Goal: Information Seeking & Learning: Check status

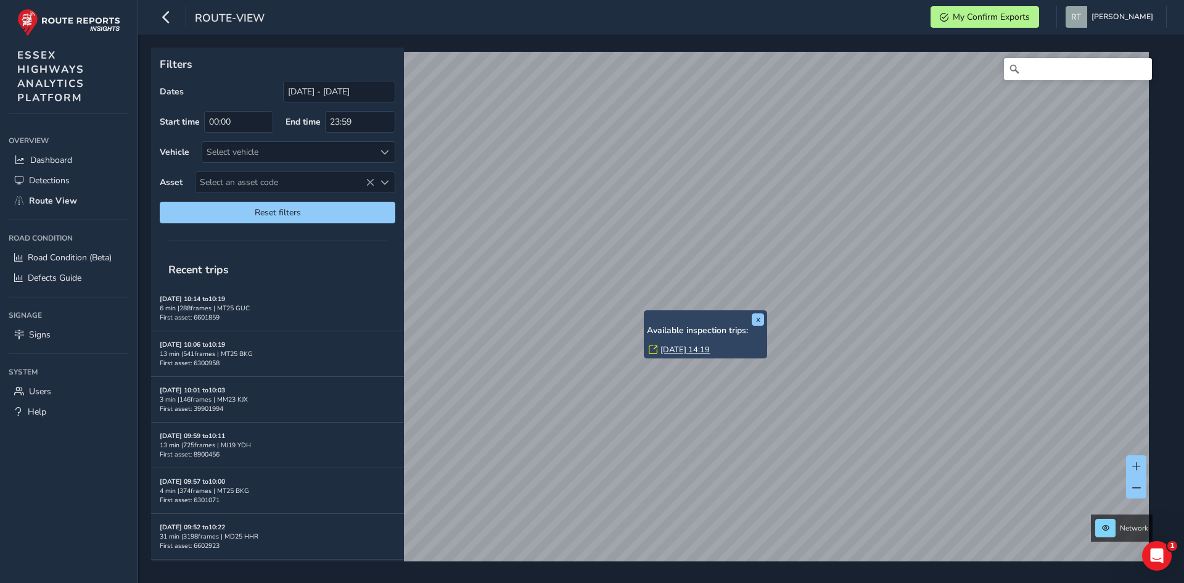
click at [687, 347] on link "Mon, 8 Sep, 14:19" at bounding box center [685, 349] width 49 height 11
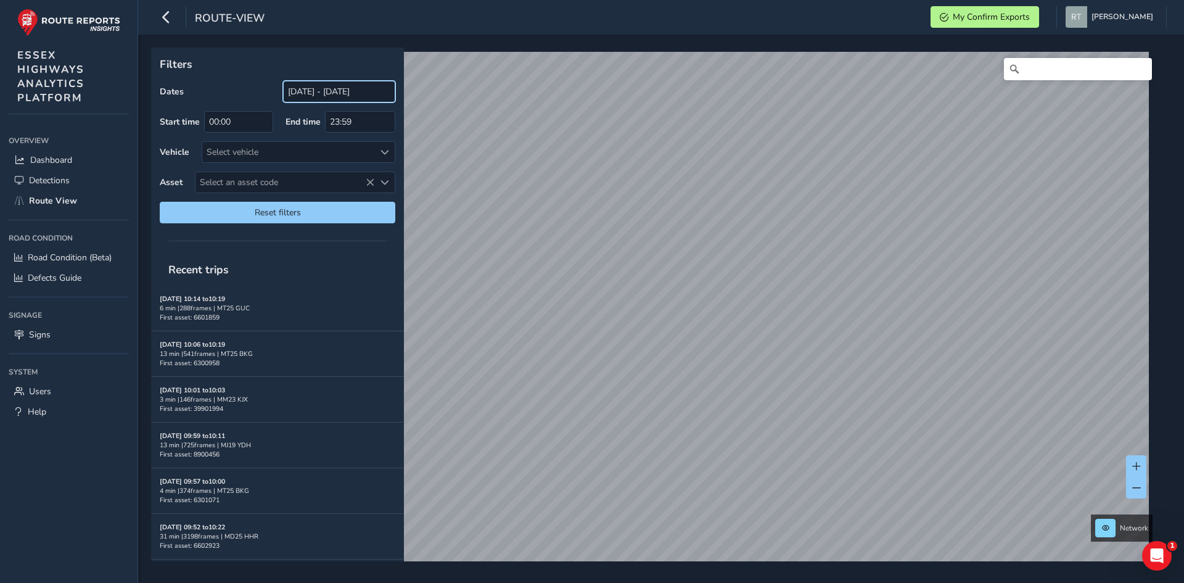
click at [325, 93] on input "[DATE] - [DATE]" at bounding box center [339, 92] width 112 height 22
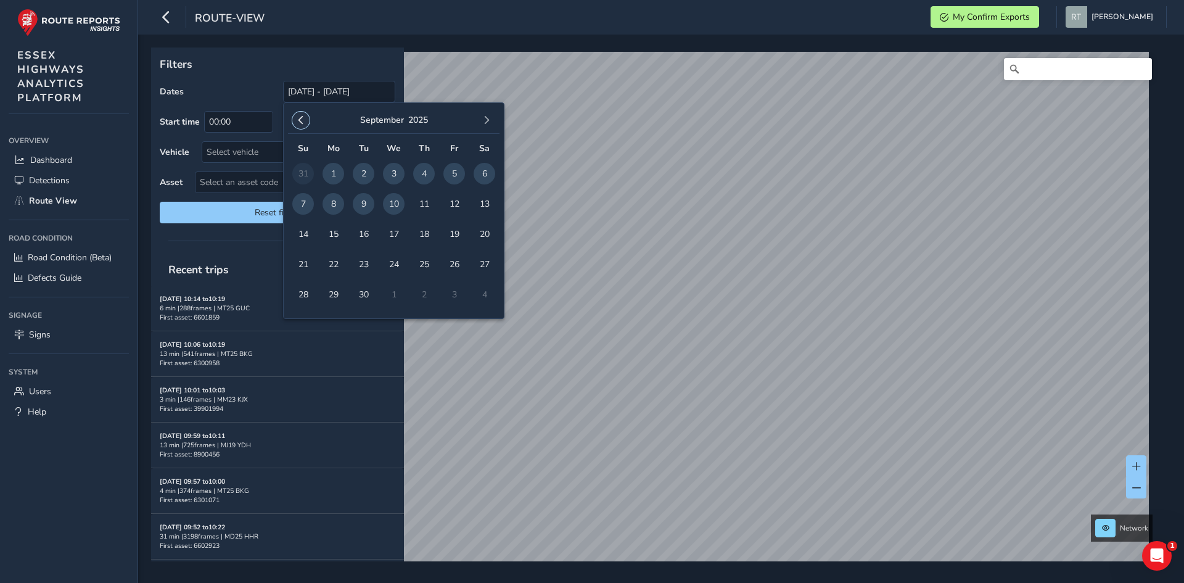
click at [302, 122] on span "button" at bounding box center [301, 120] width 9 height 9
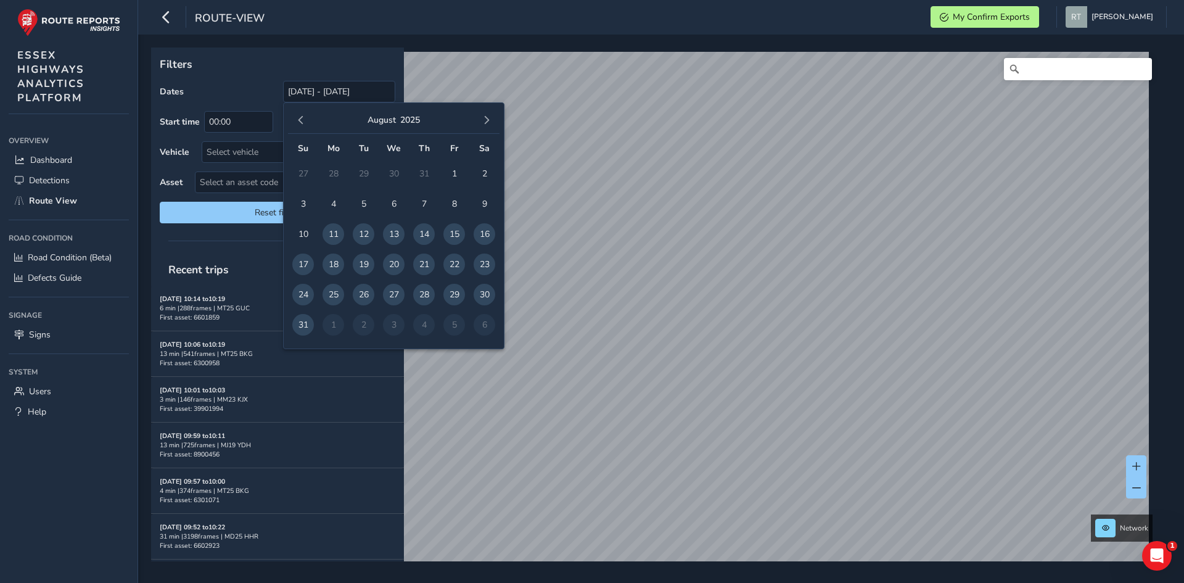
click at [302, 122] on span "button" at bounding box center [301, 120] width 9 height 9
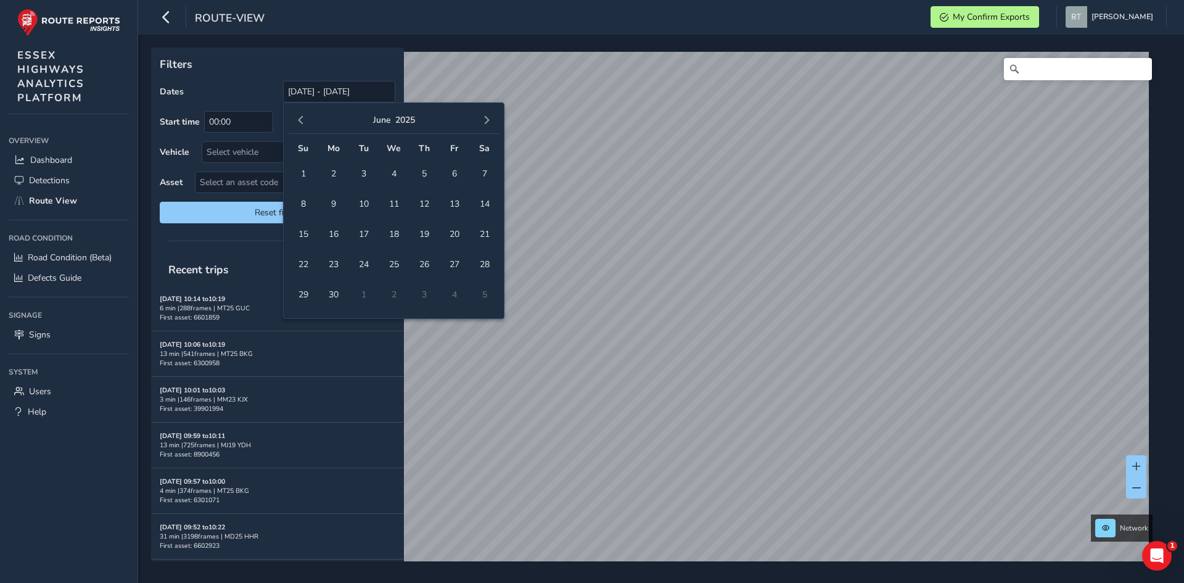
click at [302, 122] on span "button" at bounding box center [301, 120] width 9 height 9
click at [302, 123] on span "button" at bounding box center [301, 120] width 9 height 9
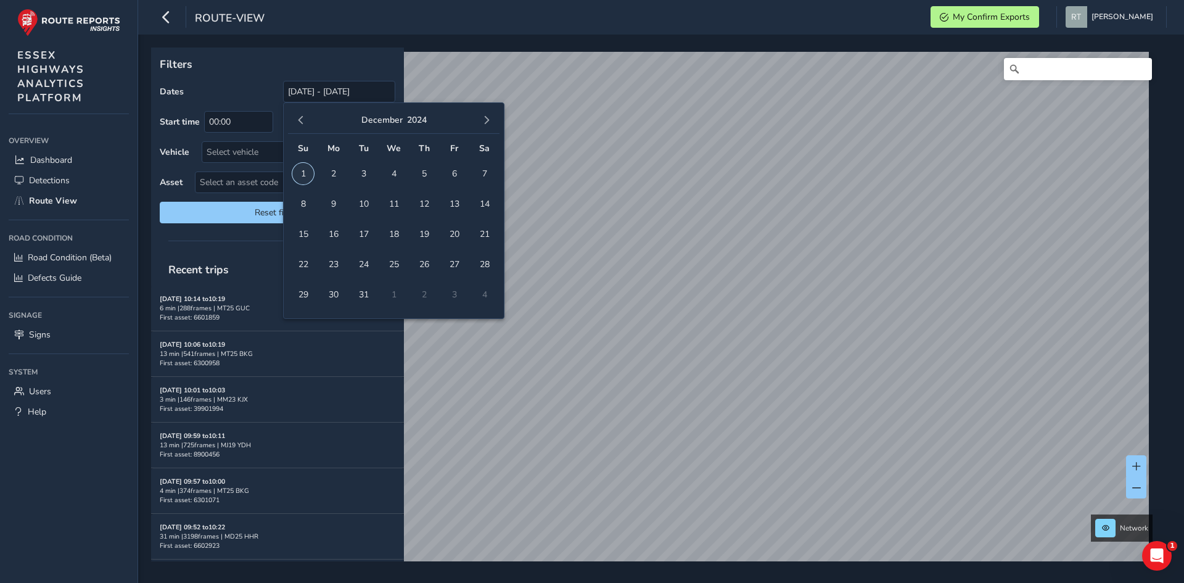
click at [300, 169] on span "1" at bounding box center [303, 174] width 22 height 22
click at [488, 120] on span "button" at bounding box center [486, 120] width 9 height 9
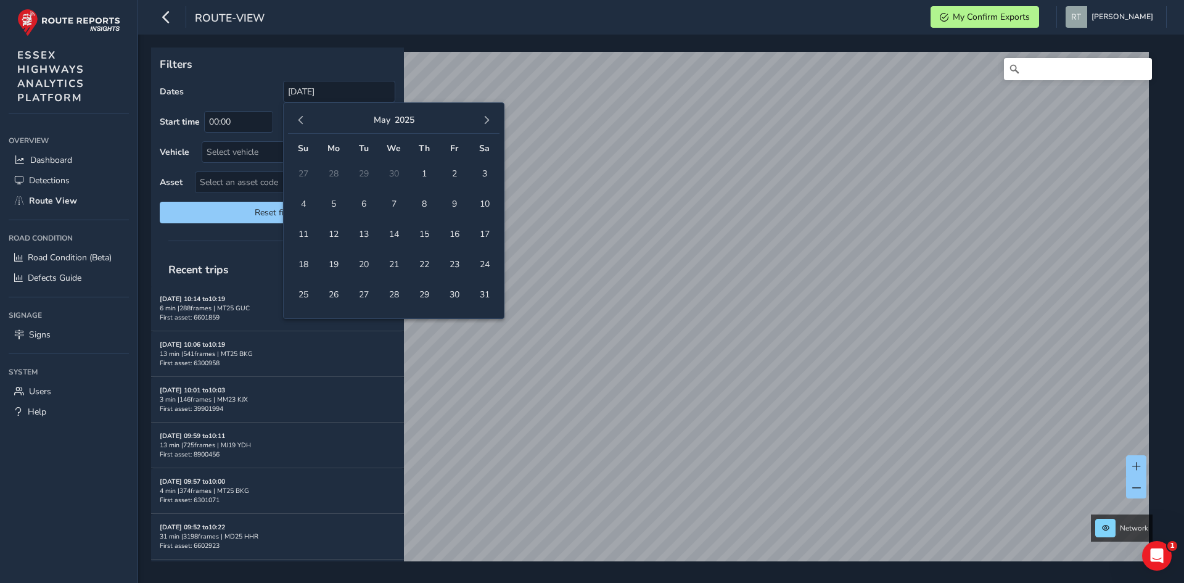
click at [488, 120] on span "button" at bounding box center [486, 120] width 9 height 9
click at [485, 112] on button "button" at bounding box center [486, 120] width 17 height 17
click at [487, 236] on span "20" at bounding box center [485, 234] width 22 height 22
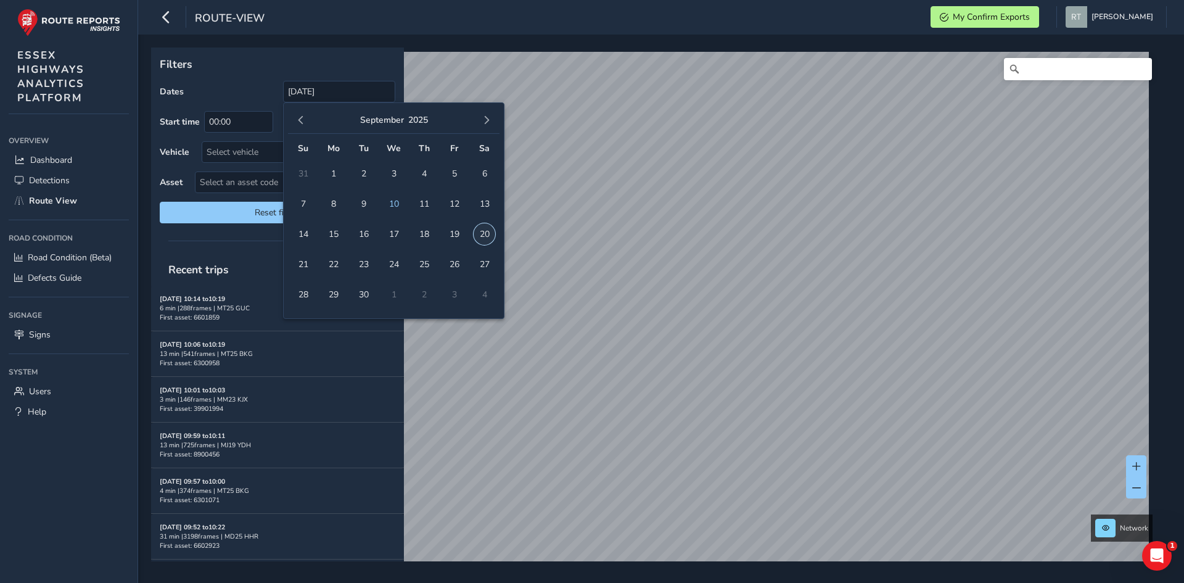
type input "01/12/2024 - 20/09/2025"
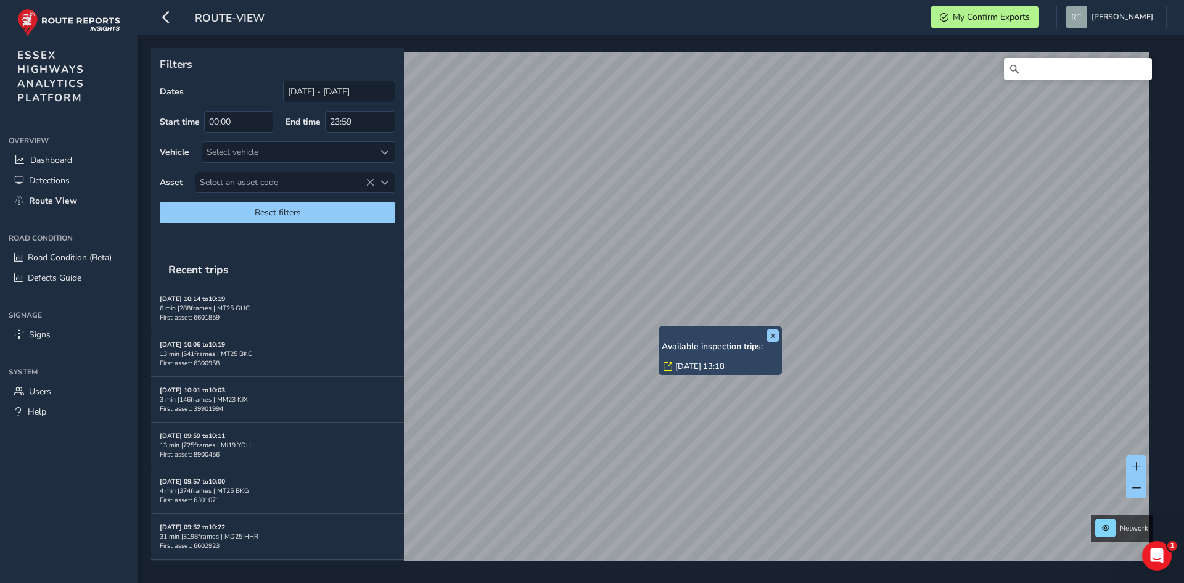
click at [689, 365] on link "Thu, 30 Jan, 13:18" at bounding box center [699, 366] width 49 height 11
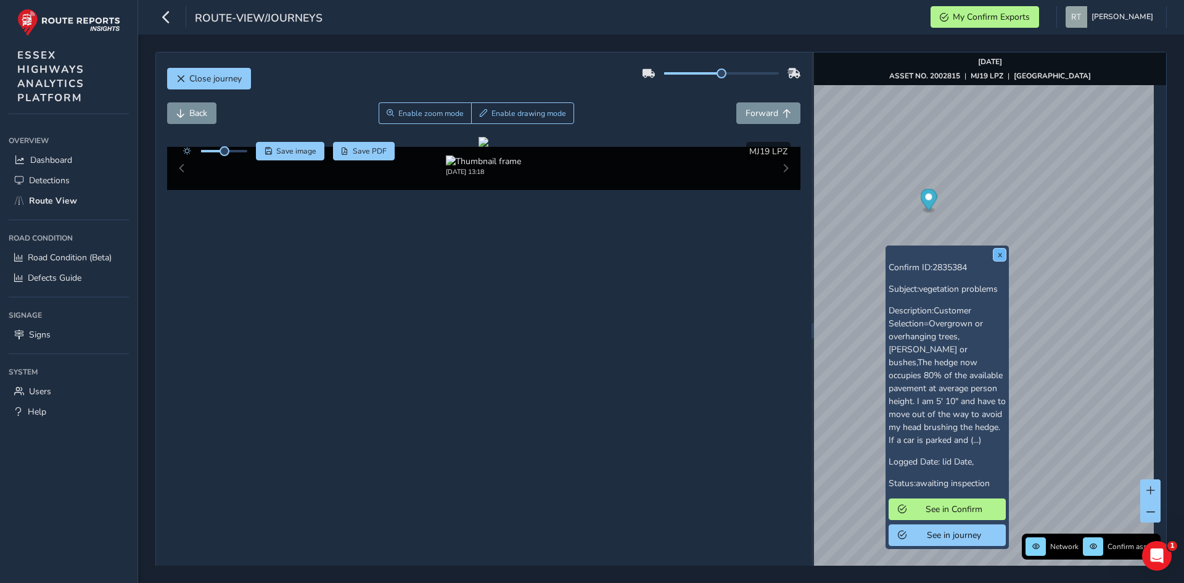
click at [996, 252] on button "x" at bounding box center [1000, 255] width 12 height 12
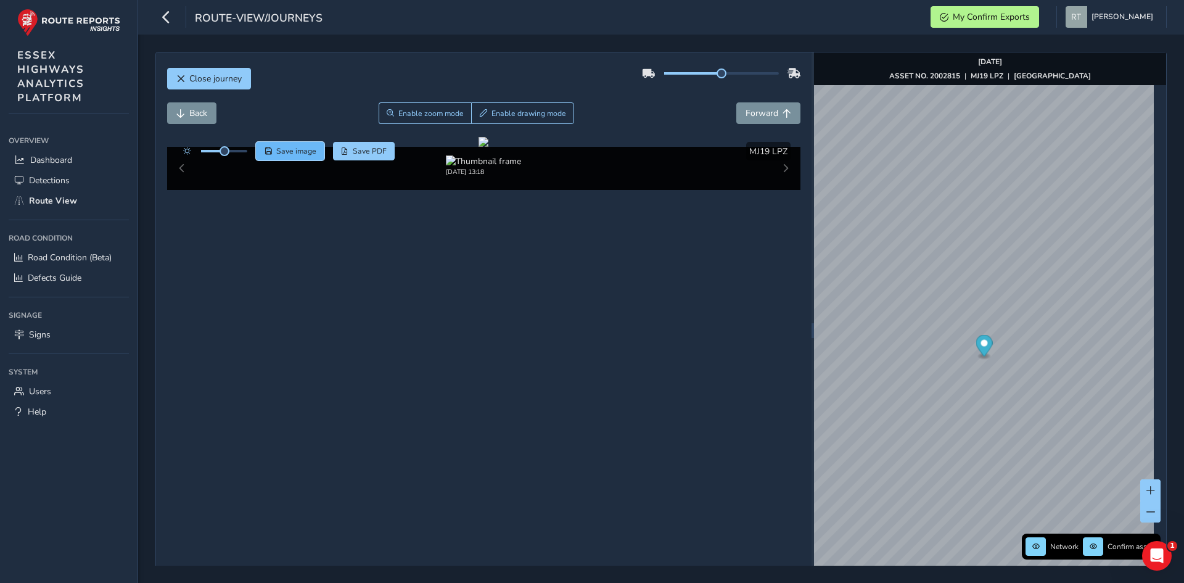
click at [291, 147] on span "Save image" at bounding box center [296, 151] width 40 height 10
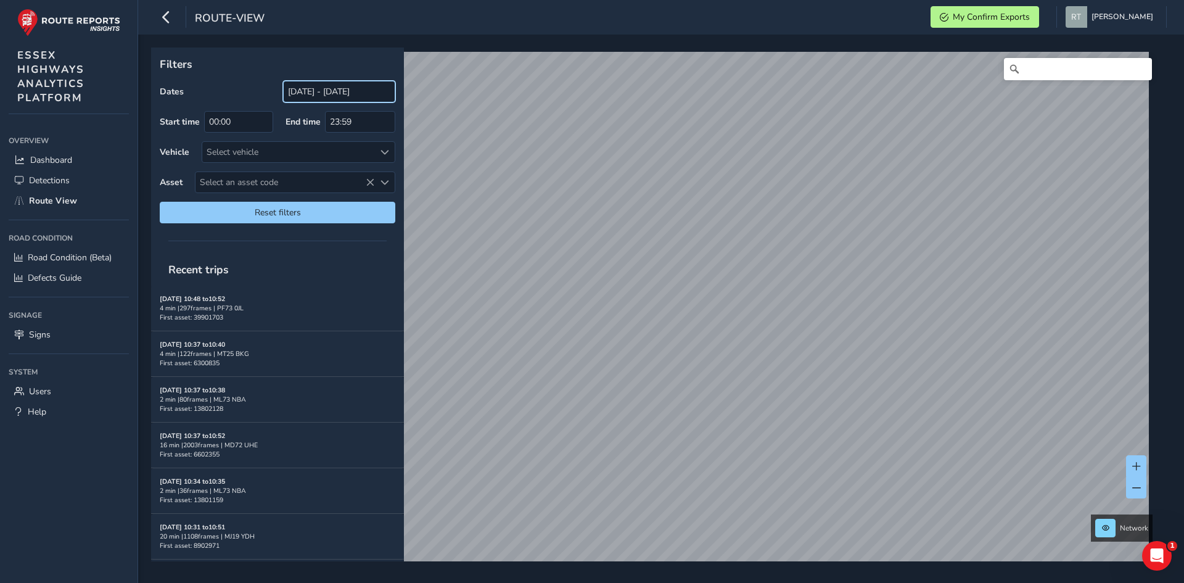
click at [347, 88] on input "[DATE] - [DATE]" at bounding box center [339, 92] width 112 height 22
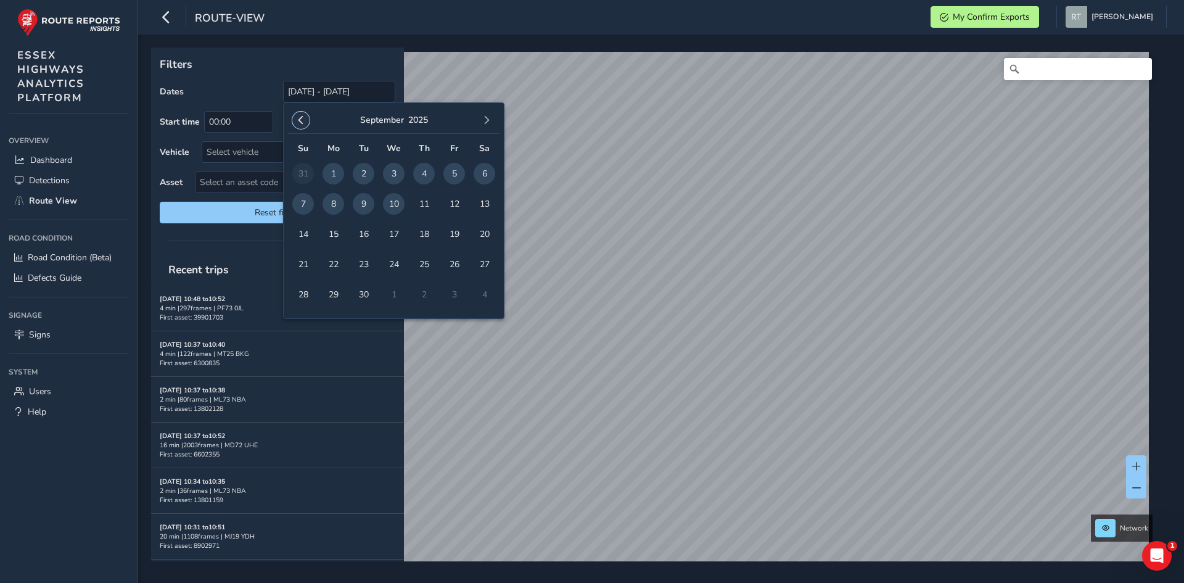
click at [300, 124] on span "button" at bounding box center [301, 120] width 9 height 9
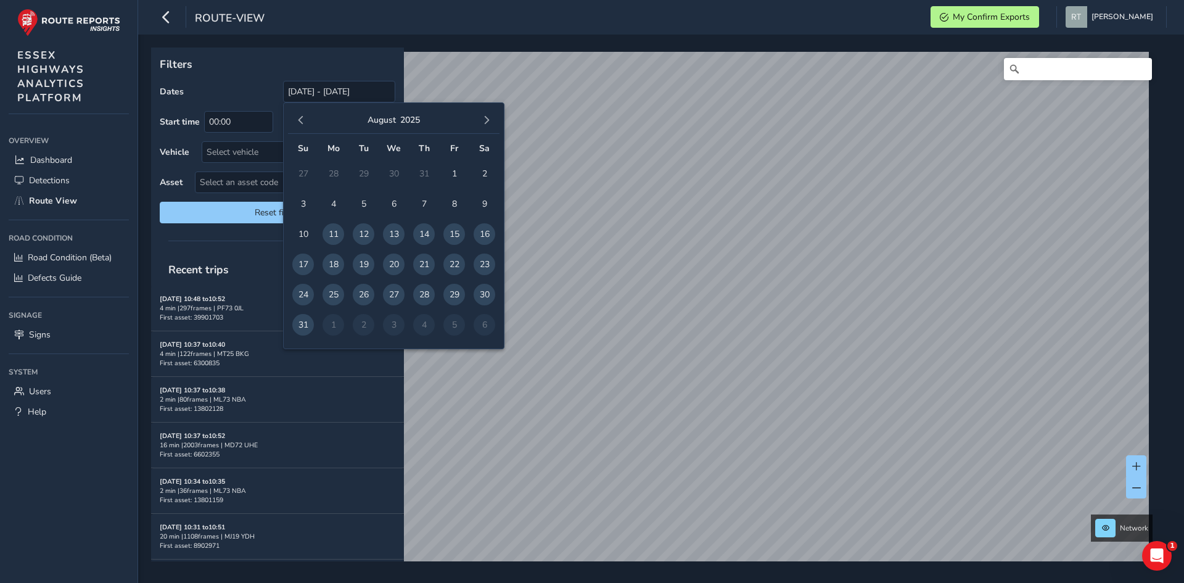
click at [300, 124] on span "button" at bounding box center [301, 120] width 9 height 9
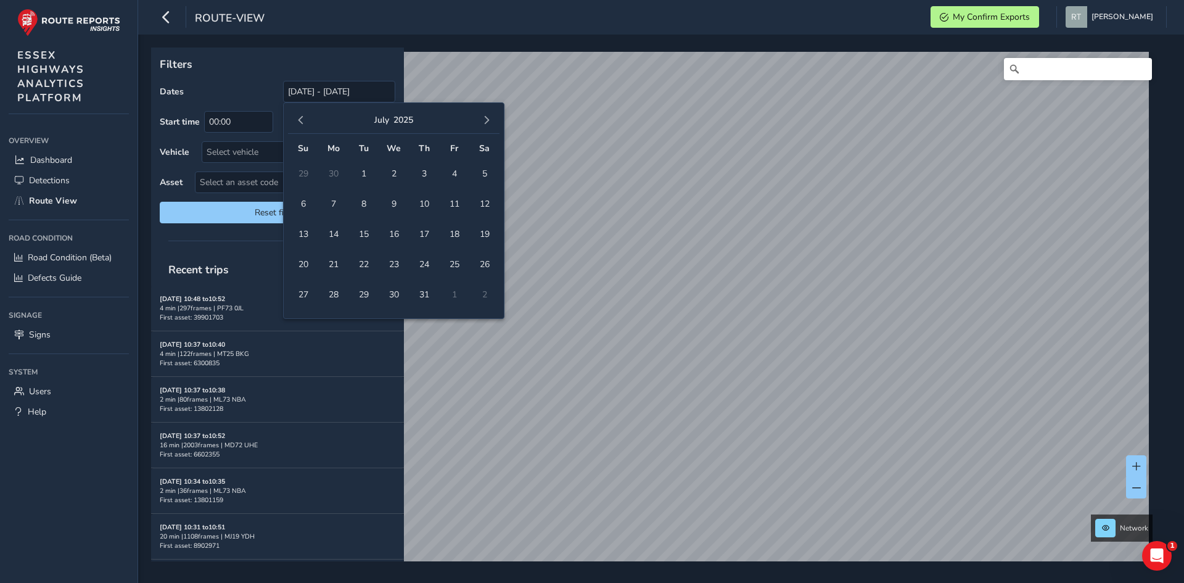
click at [300, 124] on span "button" at bounding box center [301, 120] width 9 height 9
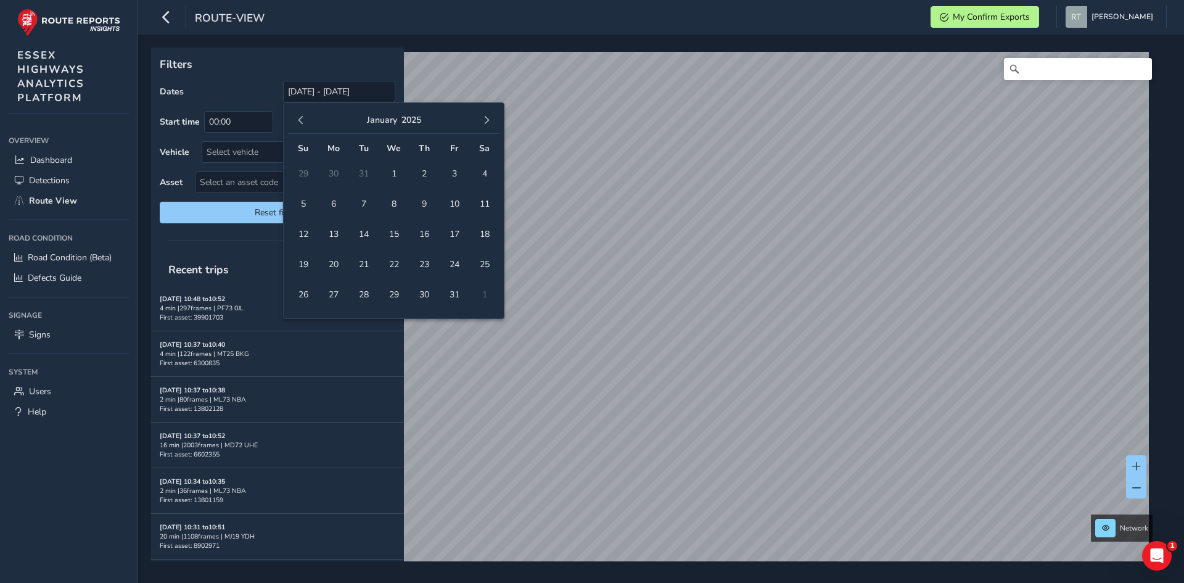
click at [300, 124] on span "button" at bounding box center [301, 120] width 9 height 9
click at [493, 125] on button "button" at bounding box center [486, 120] width 17 height 17
click at [402, 167] on span "1" at bounding box center [394, 174] width 22 height 22
click at [489, 125] on button "button" at bounding box center [486, 120] width 17 height 17
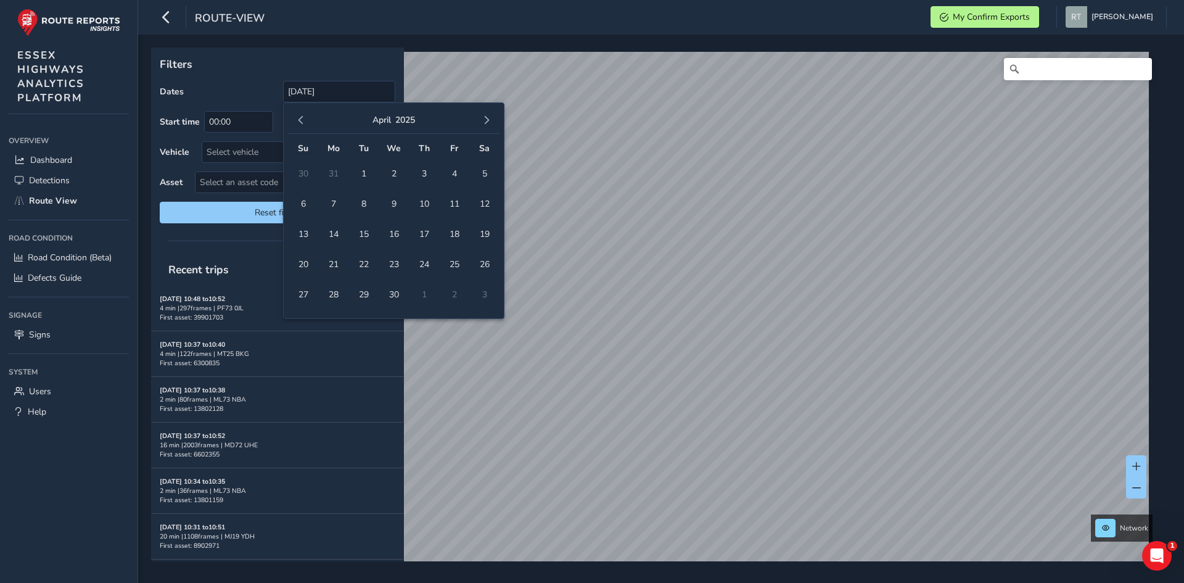
click at [489, 125] on button "button" at bounding box center [486, 120] width 17 height 17
click at [484, 235] on span "20" at bounding box center [485, 234] width 22 height 22
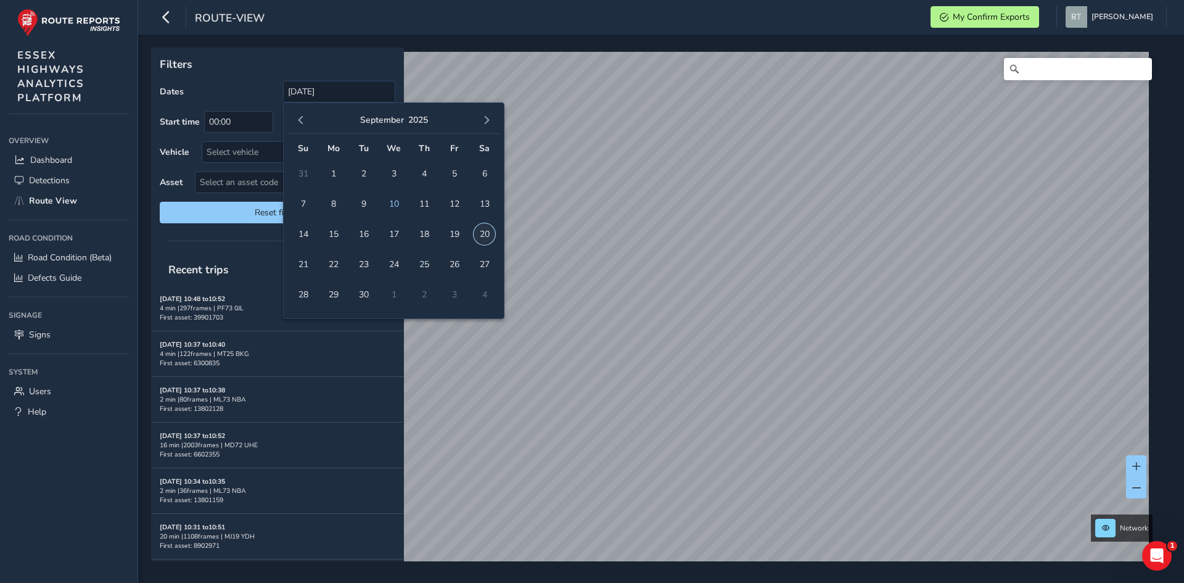
type input "[DATE] - [DATE]"
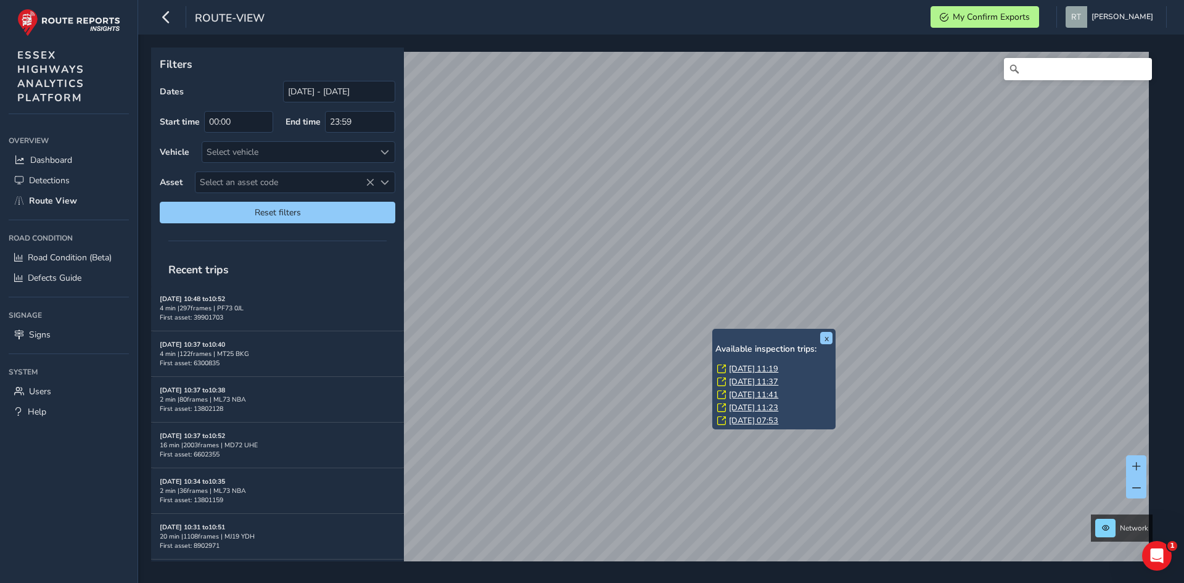
click at [739, 373] on link "Thu, 3 Jul, 11:19" at bounding box center [753, 368] width 49 height 11
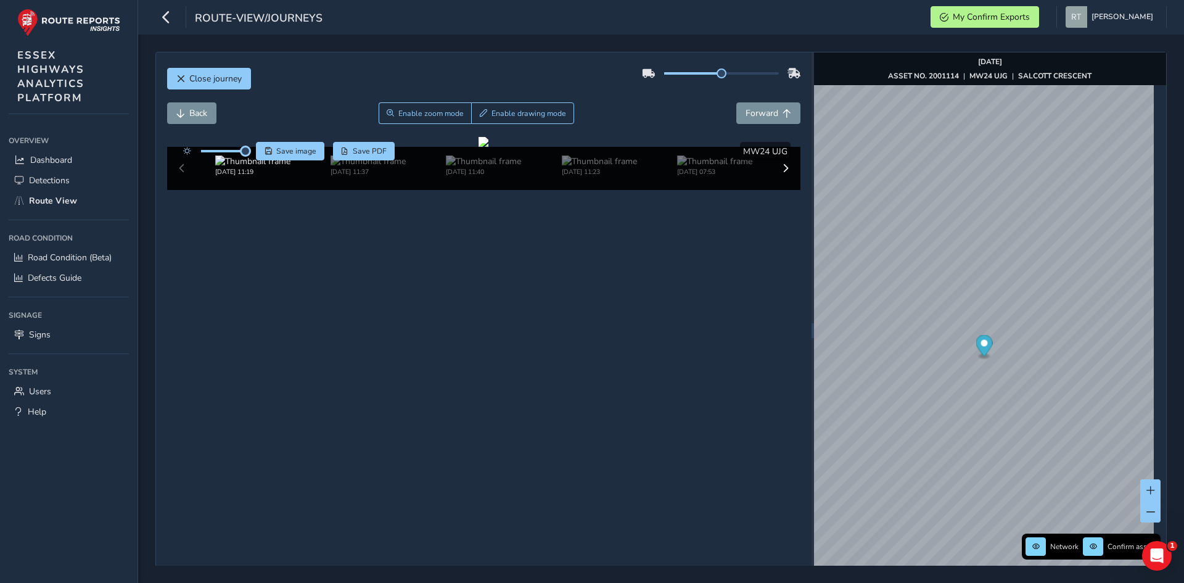
drag, startPoint x: 223, startPoint y: 152, endPoint x: 249, endPoint y: 157, distance: 26.5
click at [249, 157] on div "Save image Save PDF" at bounding box center [286, 151] width 218 height 19
click at [489, 147] on div at bounding box center [484, 142] width 10 height 10
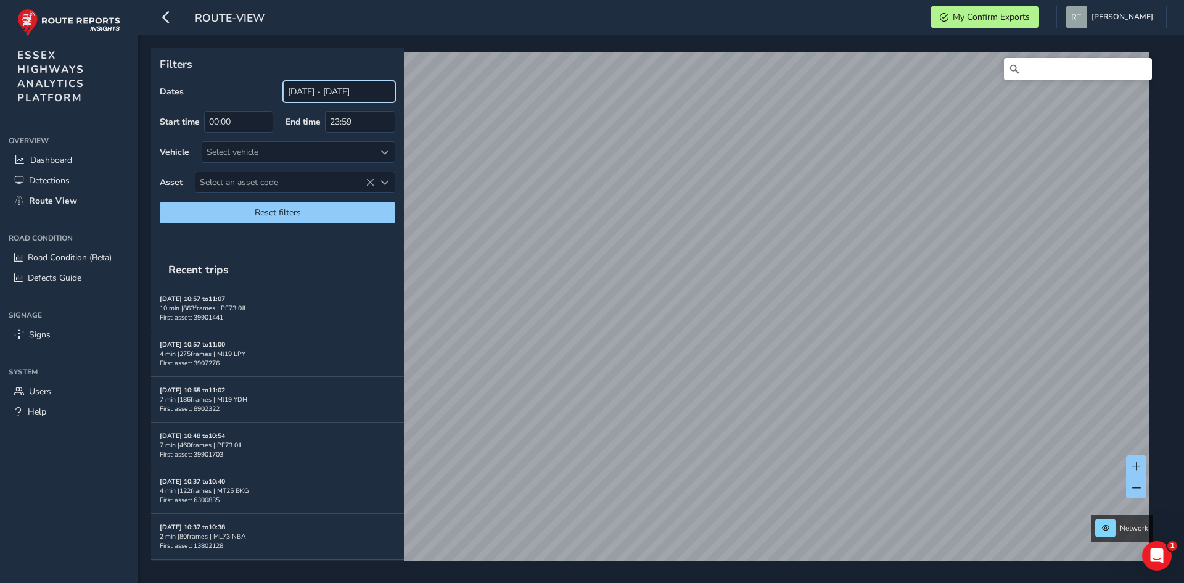
click at [332, 84] on input "[DATE] - [DATE]" at bounding box center [339, 92] width 112 height 22
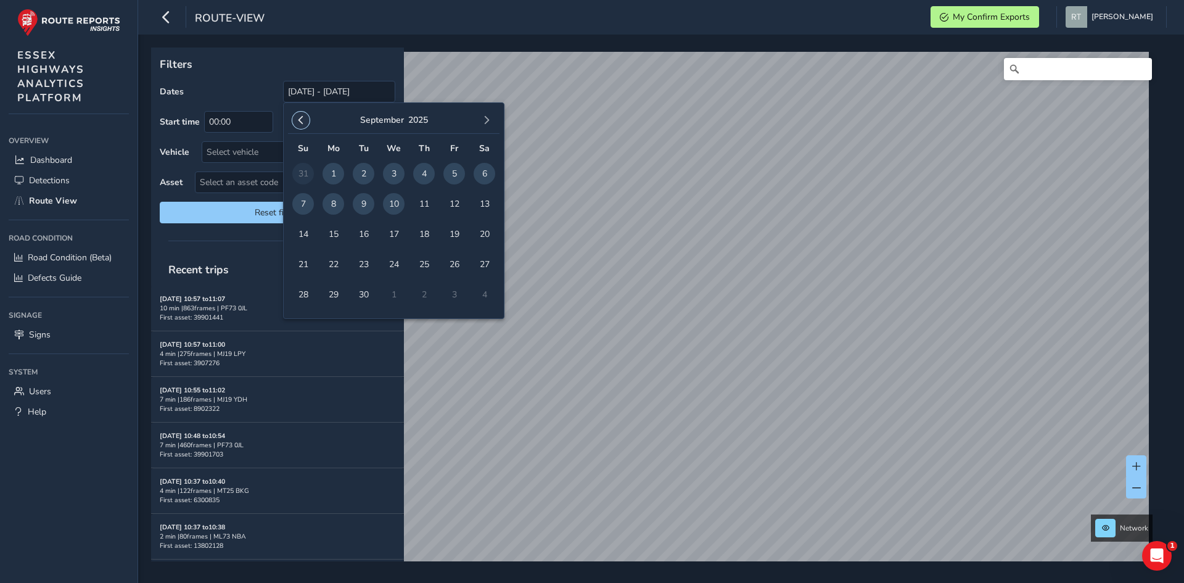
click at [302, 126] on button "button" at bounding box center [300, 120] width 17 height 17
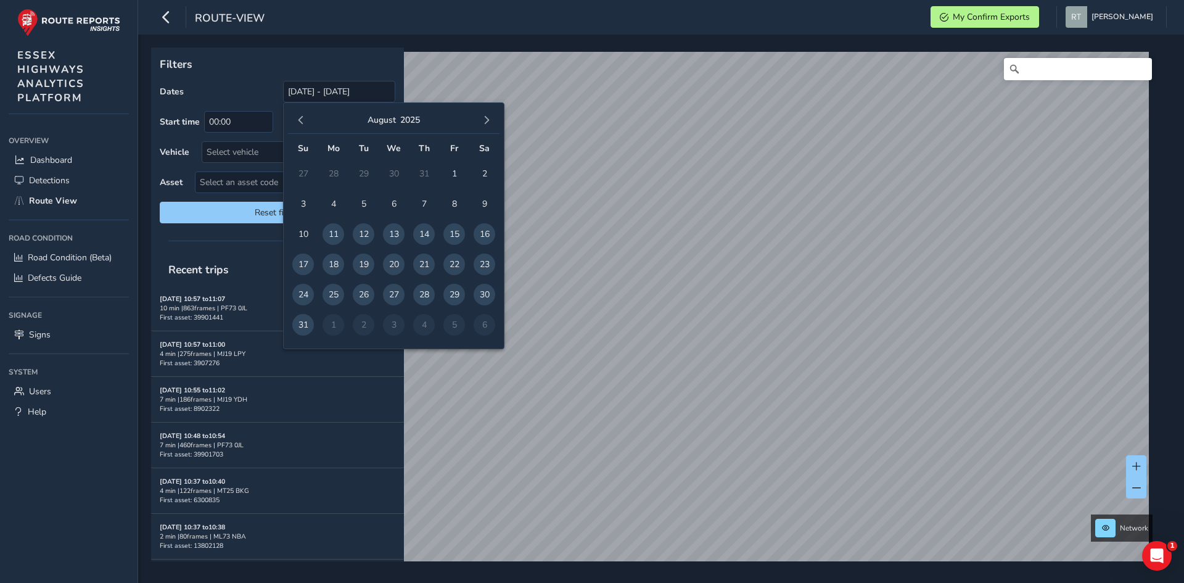
click at [302, 126] on button "button" at bounding box center [300, 120] width 17 height 17
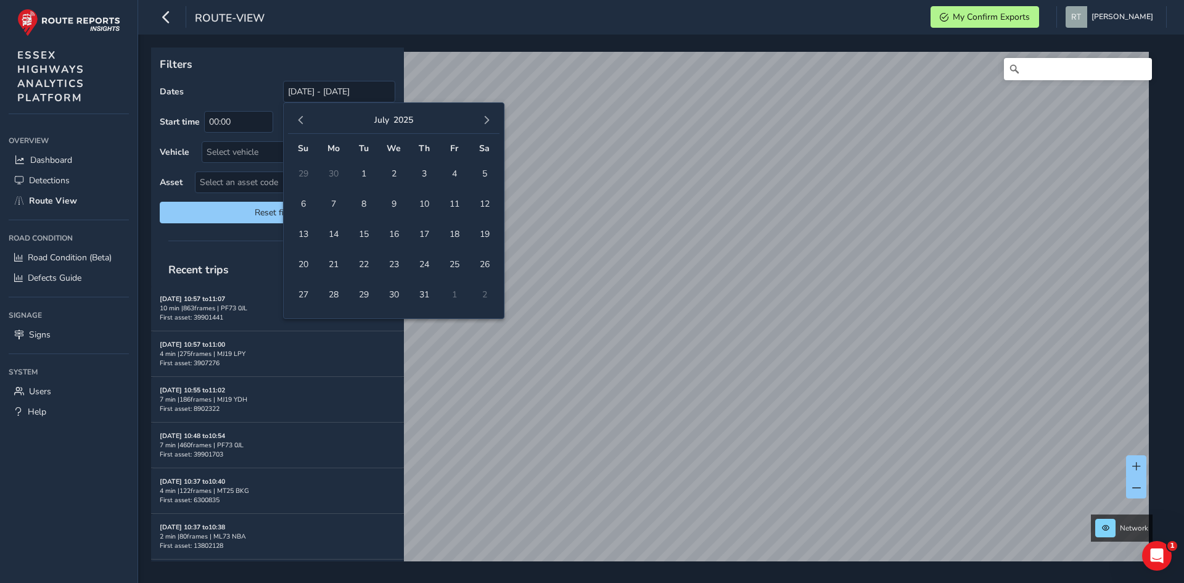
click at [302, 126] on button "button" at bounding box center [300, 120] width 17 height 17
click at [358, 180] on td "31" at bounding box center [363, 174] width 30 height 30
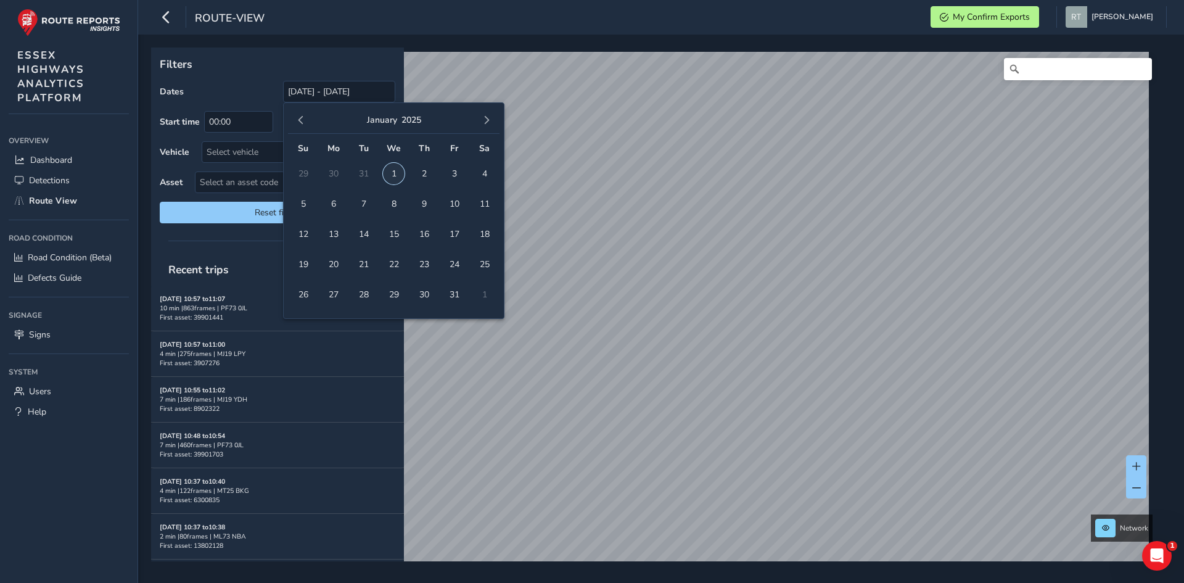
click at [390, 173] on span "1" at bounding box center [394, 174] width 22 height 22
click at [493, 118] on button "button" at bounding box center [486, 120] width 17 height 17
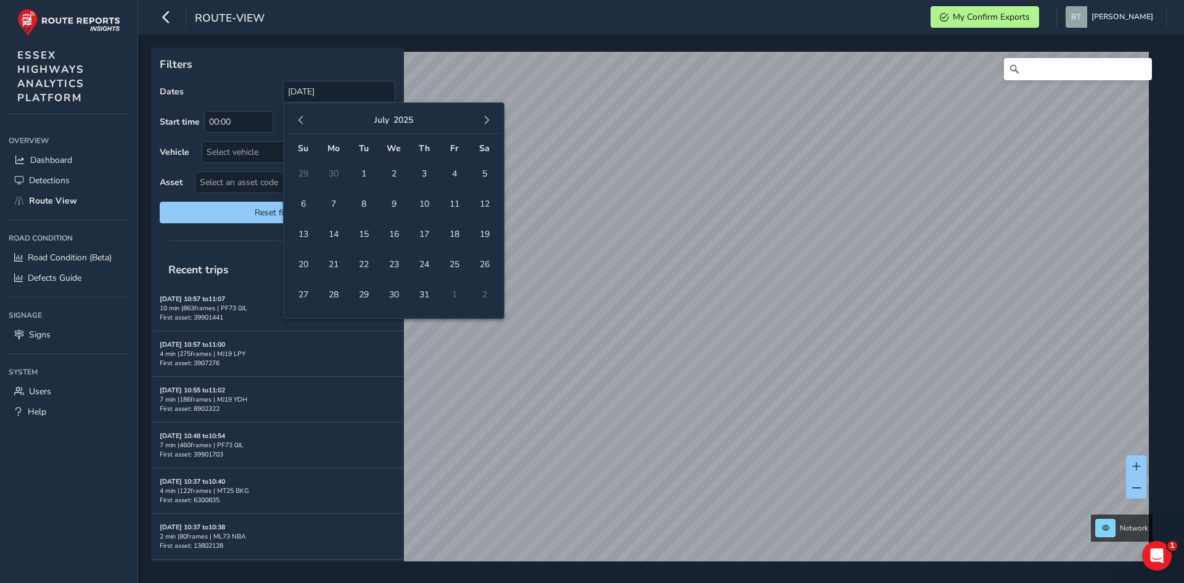
click at [493, 118] on button "button" at bounding box center [486, 120] width 17 height 17
click at [487, 234] on span "20" at bounding box center [485, 234] width 22 height 22
type input "01/01/2025 - 20/09/2025"
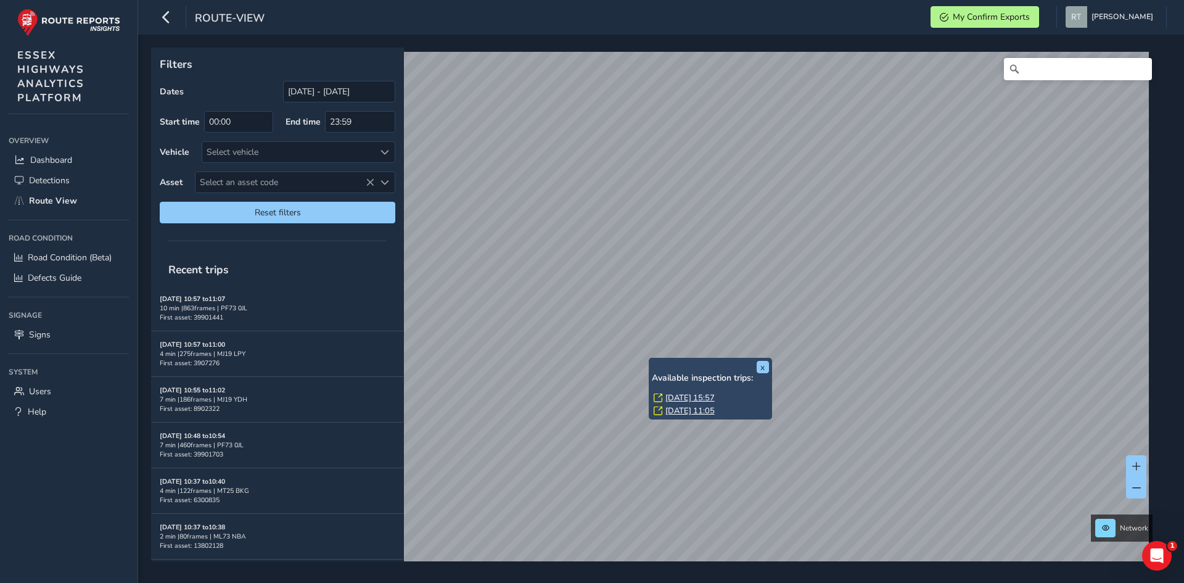
click at [694, 398] on link "Tue, 29 Jul, 15:57" at bounding box center [690, 397] width 49 height 11
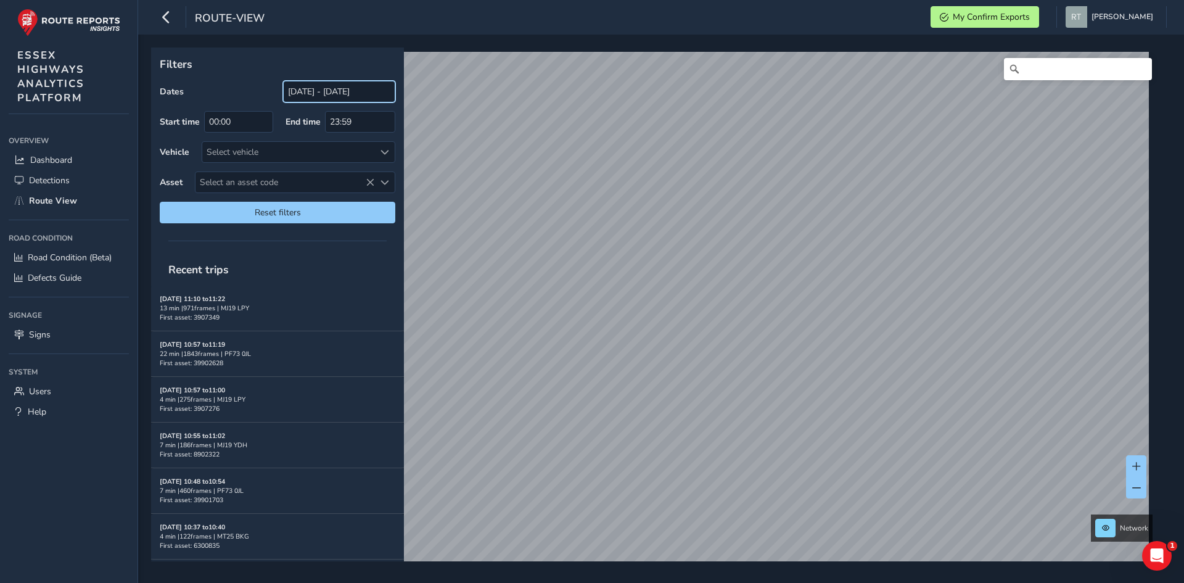
click at [308, 96] on input "[DATE] - [DATE]" at bounding box center [339, 92] width 112 height 22
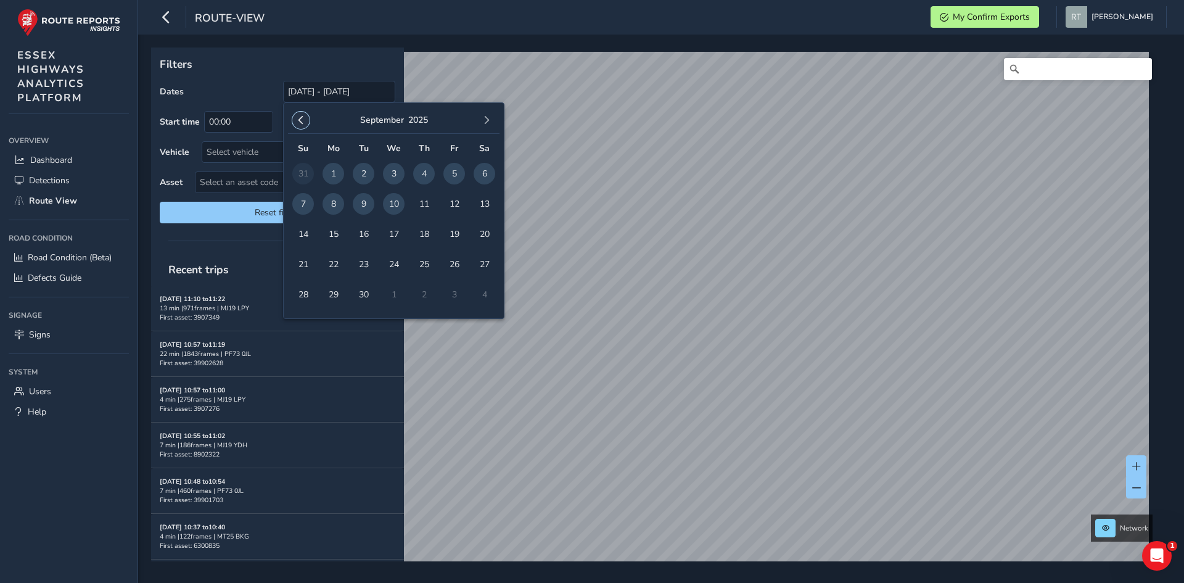
click at [306, 123] on button "button" at bounding box center [300, 120] width 17 height 17
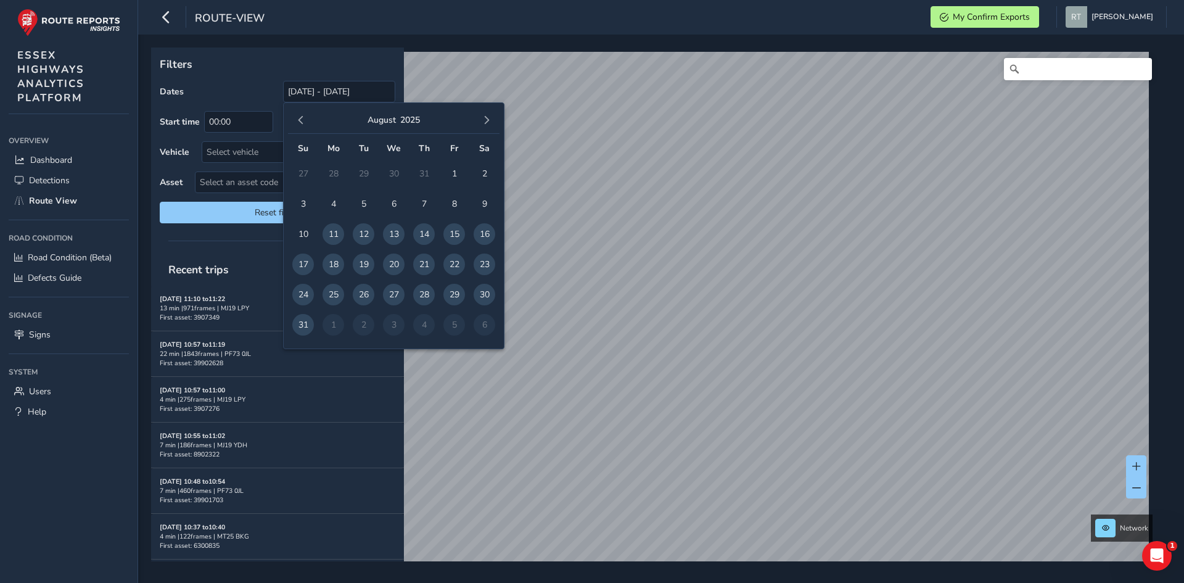
click at [306, 123] on button "button" at bounding box center [300, 120] width 17 height 17
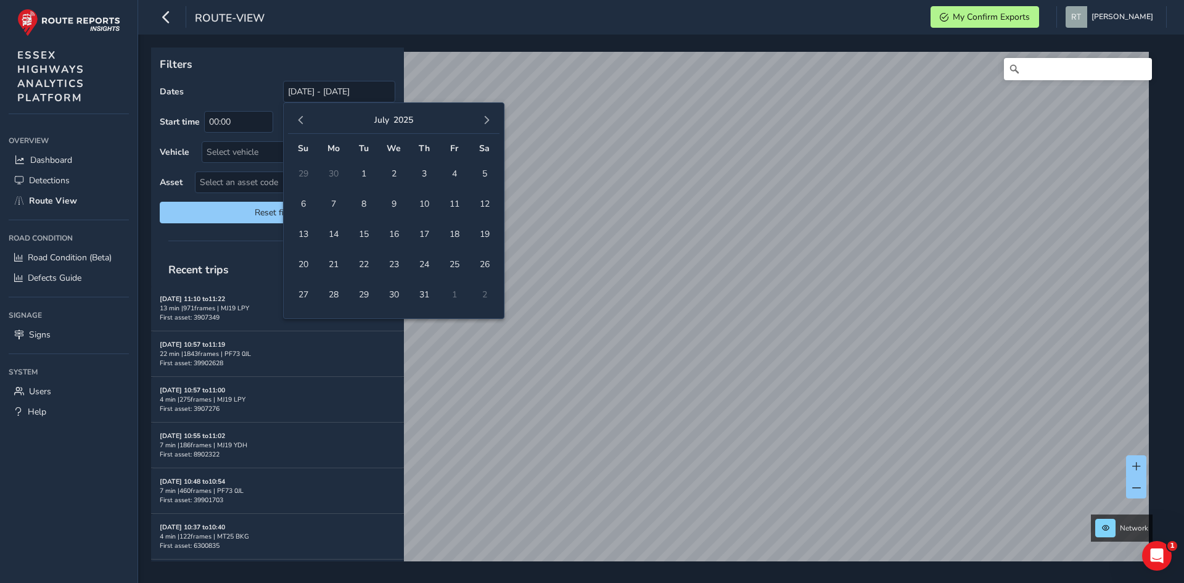
click at [306, 123] on button "button" at bounding box center [300, 120] width 17 height 17
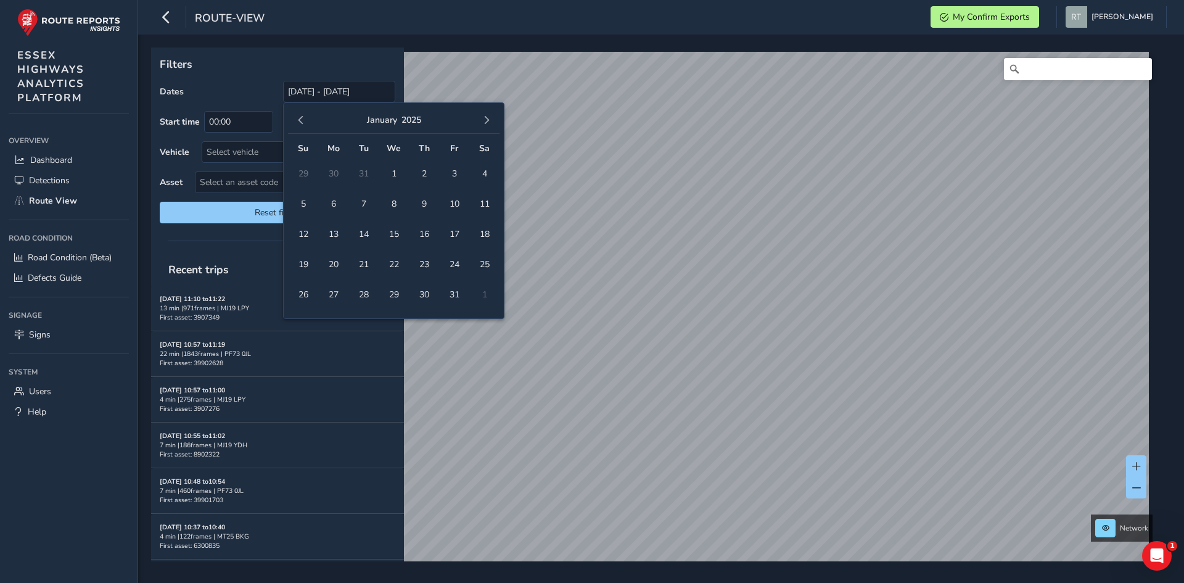
click at [306, 123] on button "button" at bounding box center [300, 120] width 17 height 17
drag, startPoint x: 361, startPoint y: 178, endPoint x: 411, endPoint y: 151, distance: 56.3
click at [362, 178] on span "1" at bounding box center [364, 174] width 22 height 22
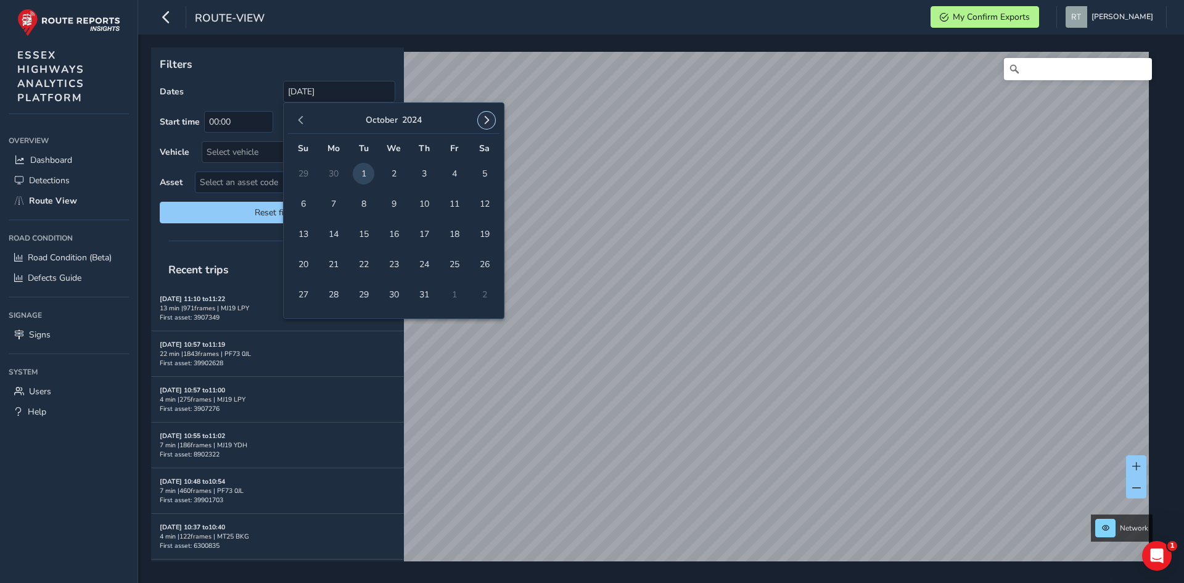
click at [491, 126] on button "button" at bounding box center [486, 120] width 17 height 17
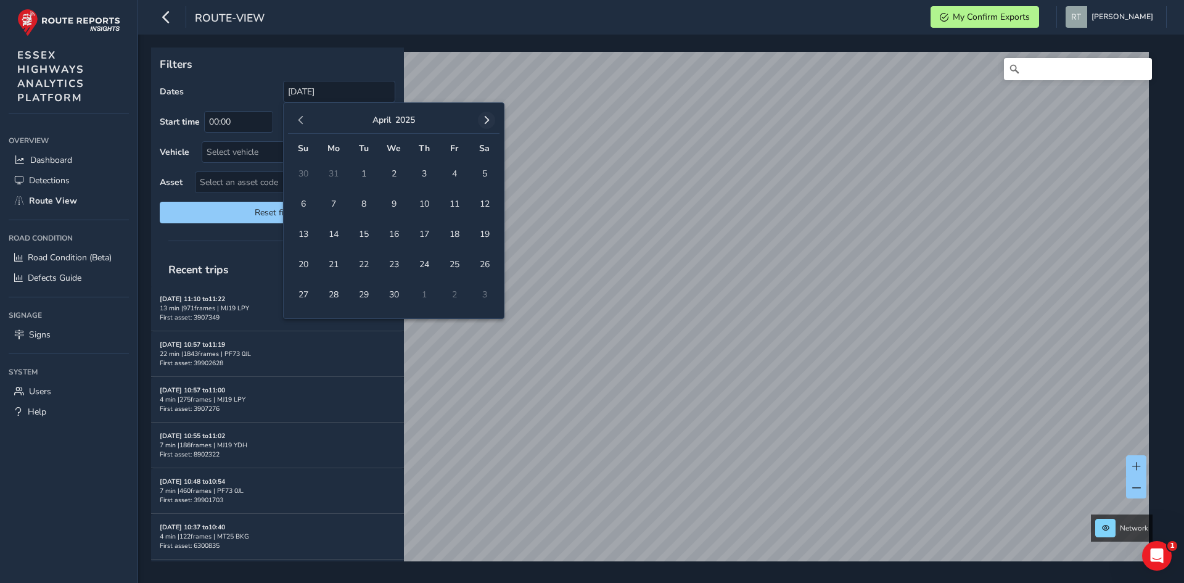
click at [492, 121] on button "button" at bounding box center [486, 120] width 17 height 17
click at [484, 124] on span "button" at bounding box center [486, 120] width 9 height 9
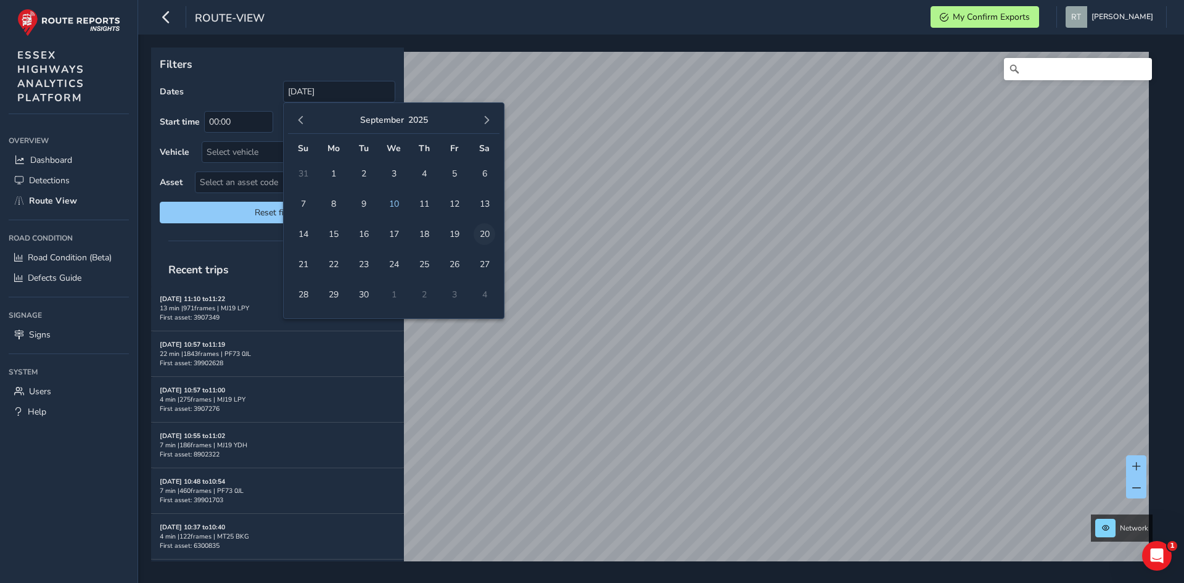
click at [486, 239] on span "20" at bounding box center [485, 234] width 22 height 22
type input "[DATE] - [DATE]"
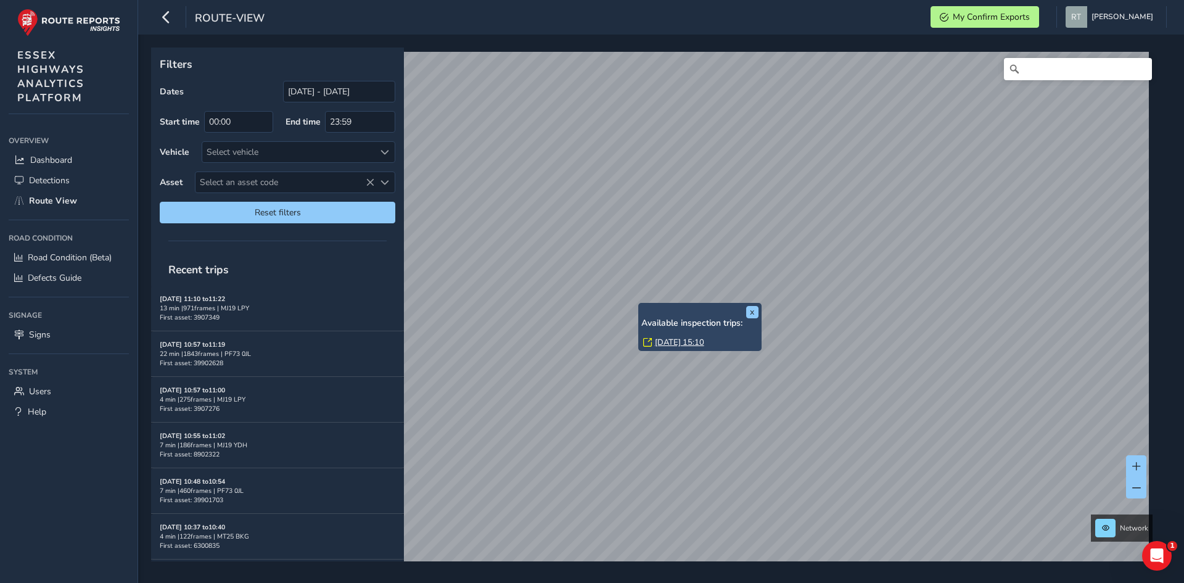
click at [669, 342] on link "[DATE] 15:10" at bounding box center [679, 342] width 49 height 11
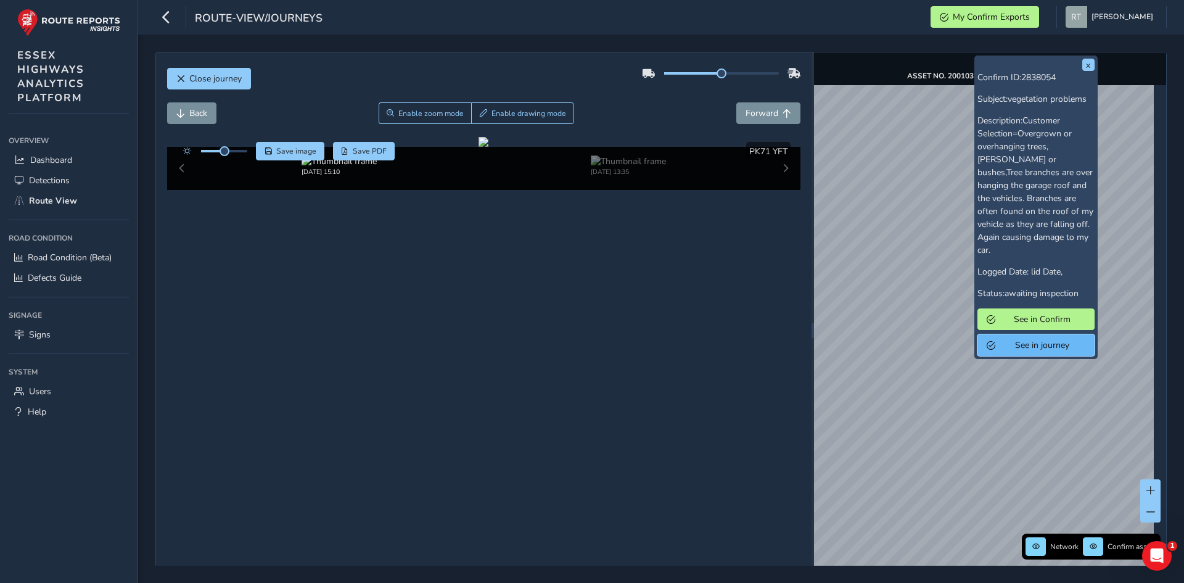
click at [983, 340] on button "See in journey" at bounding box center [1036, 345] width 117 height 22
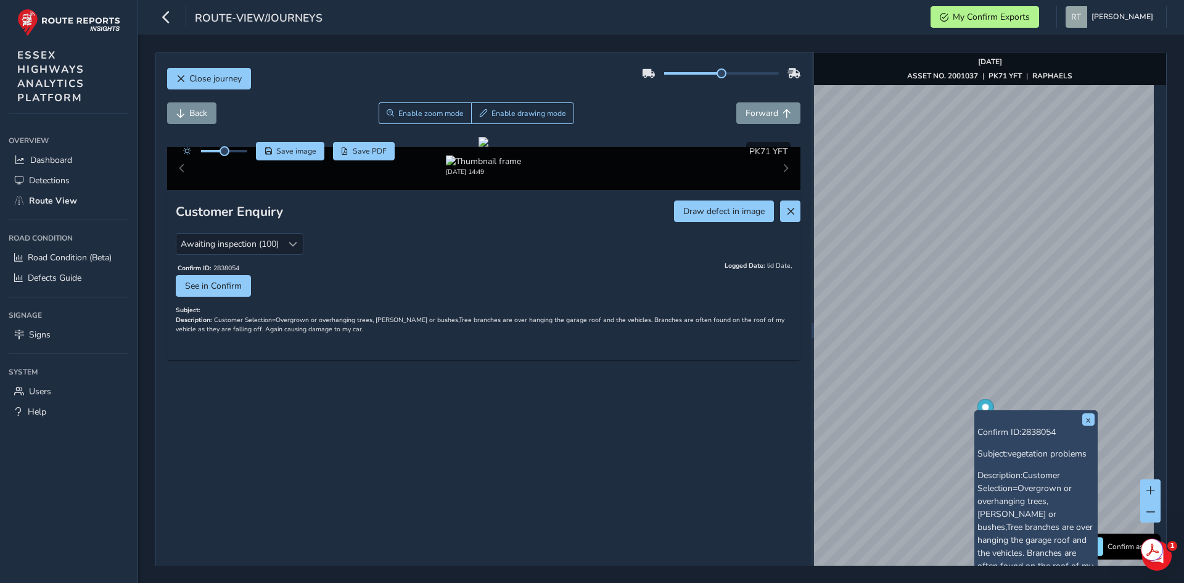
click at [982, 411] on div "x Confirm ID: 2838054 Subject: vegetation problems Description: Customer Select…" at bounding box center [1036, 561] width 123 height 303
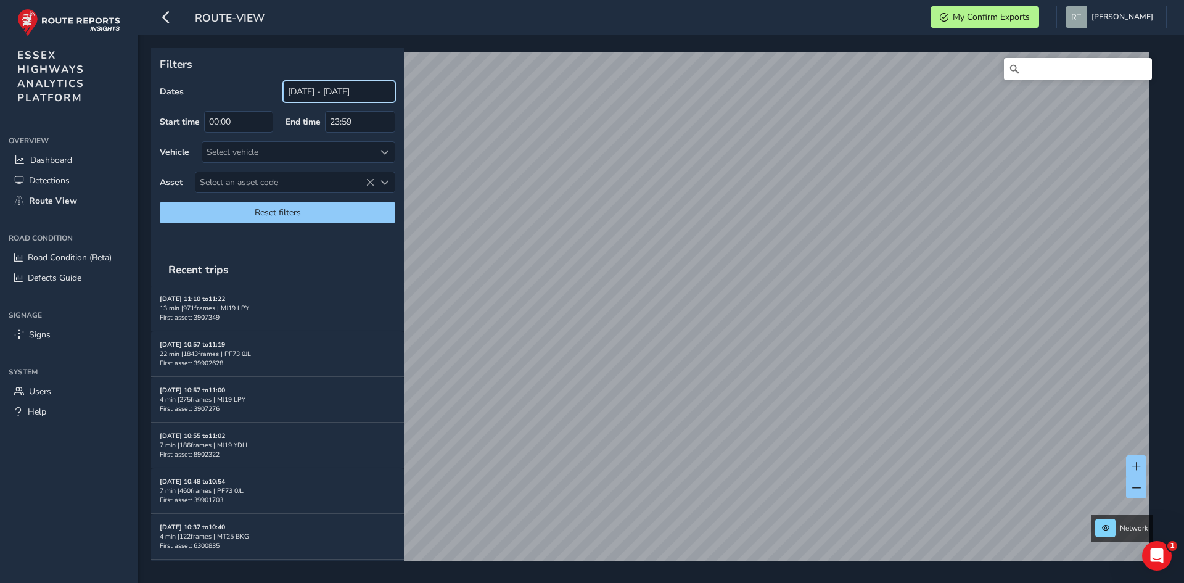
click at [337, 98] on input "[DATE] - [DATE]" at bounding box center [339, 92] width 112 height 22
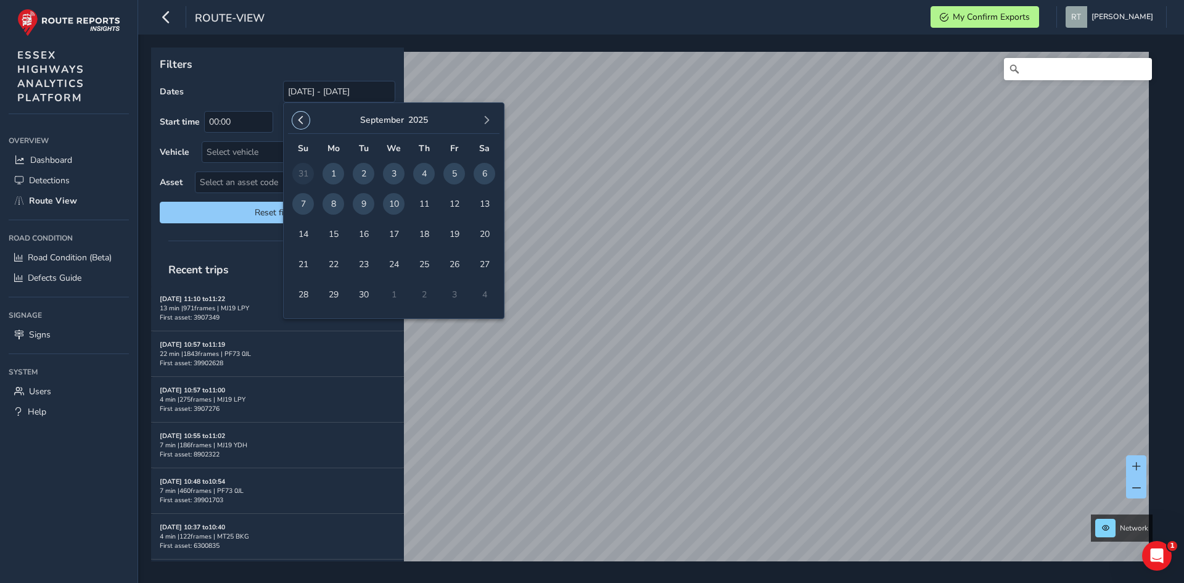
click at [300, 125] on button "button" at bounding box center [300, 120] width 17 height 17
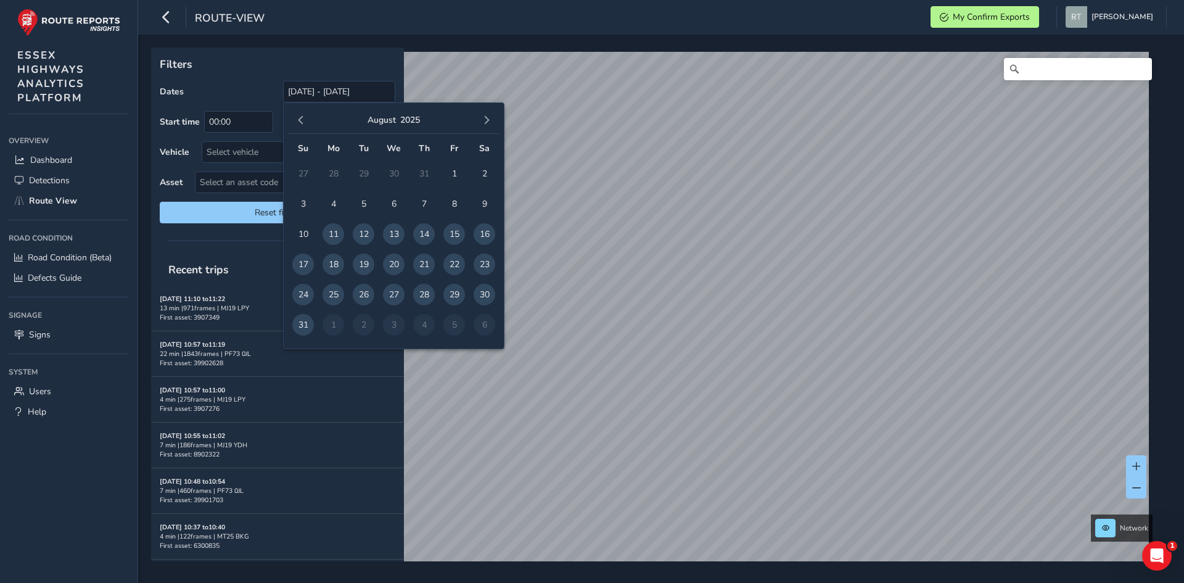
click at [300, 125] on button "button" at bounding box center [300, 120] width 17 height 17
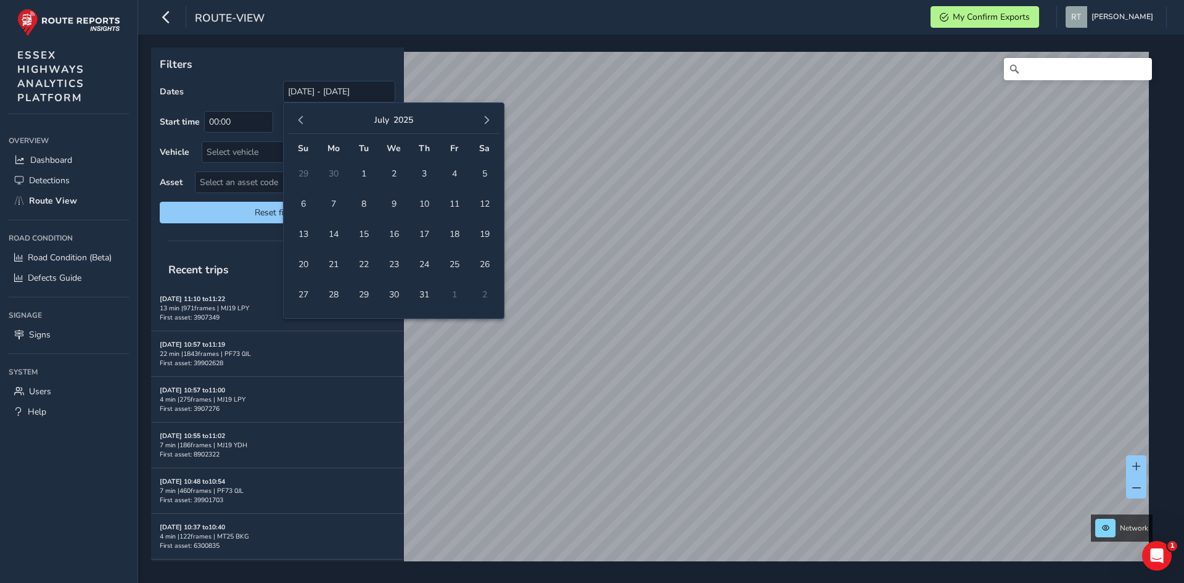
click at [300, 125] on button "button" at bounding box center [300, 120] width 17 height 17
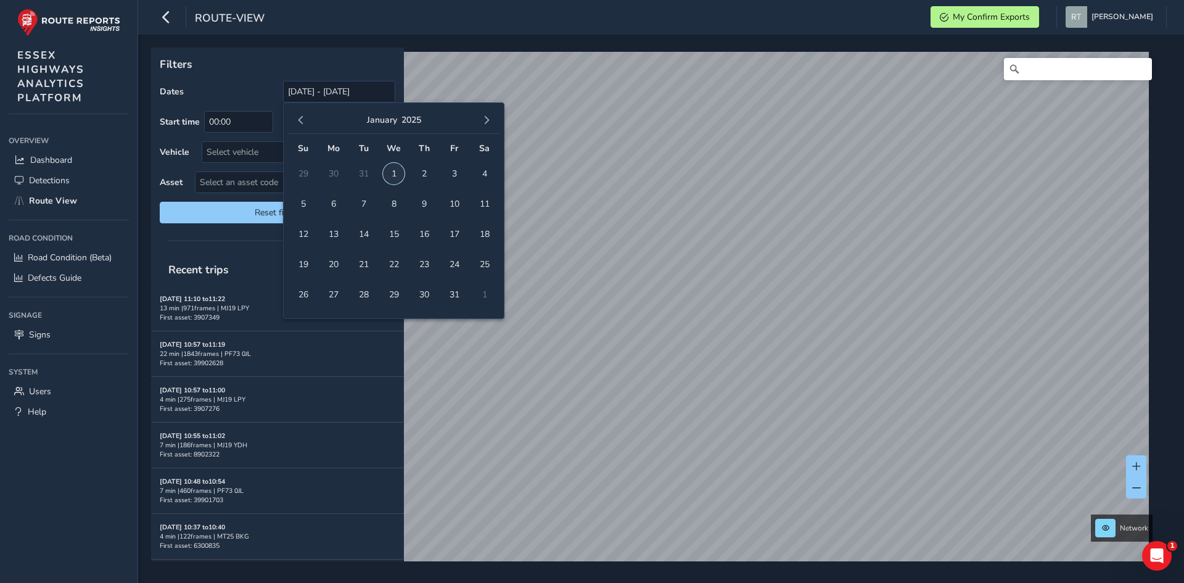
click at [392, 178] on span "1" at bounding box center [394, 174] width 22 height 22
click at [485, 120] on span "button" at bounding box center [486, 120] width 9 height 9
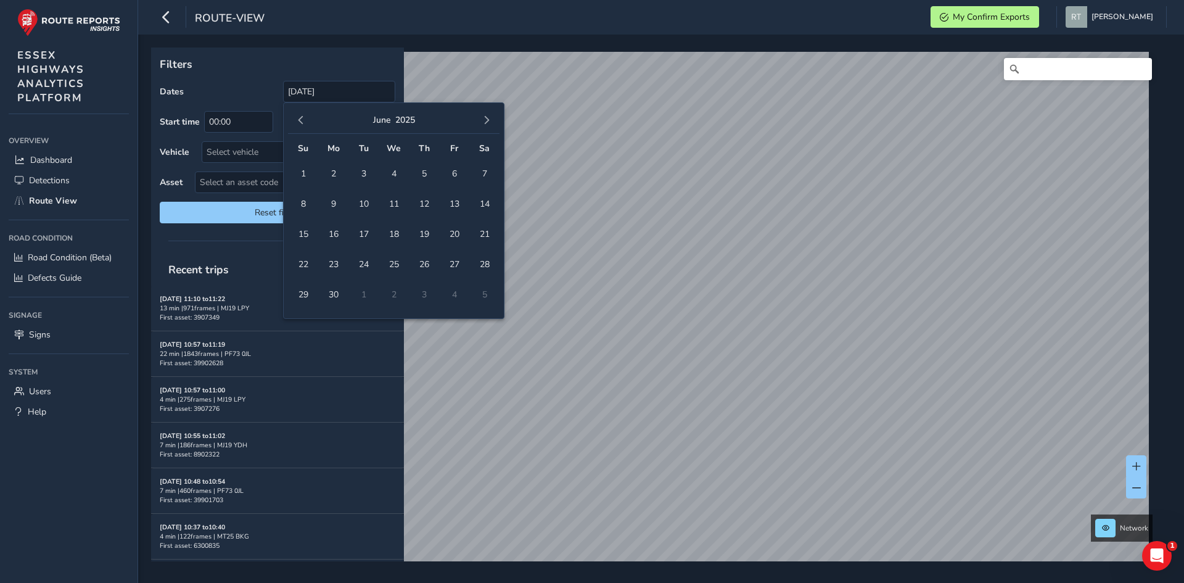
click at [485, 120] on span "button" at bounding box center [486, 120] width 9 height 9
click at [490, 237] on span "20" at bounding box center [485, 234] width 22 height 22
type input "[DATE] - [DATE]"
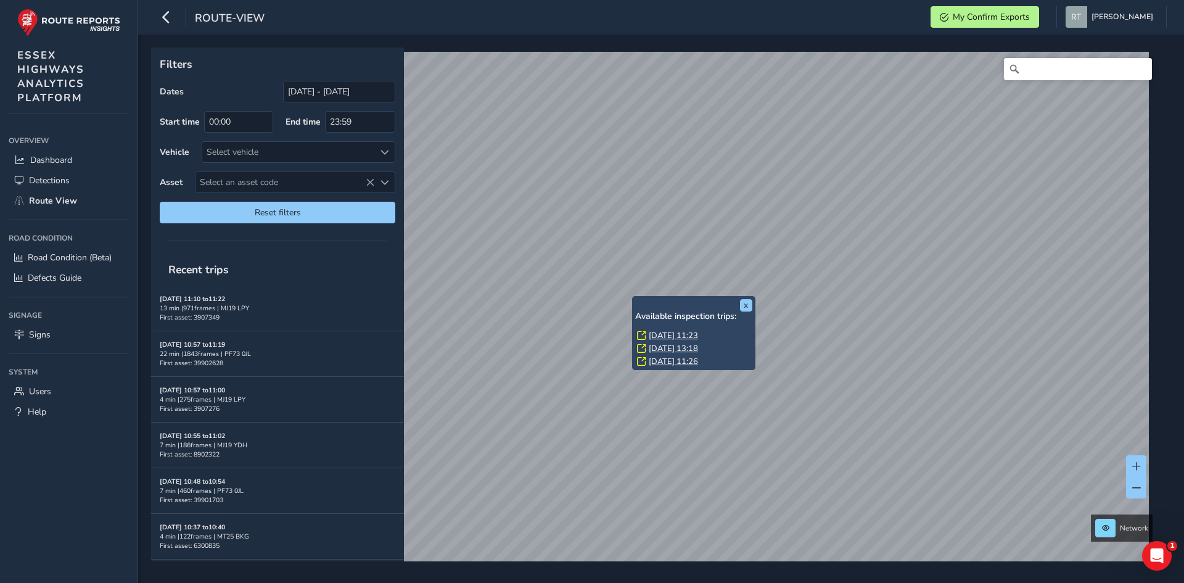
click at [664, 334] on link "Thu, 3 Jul, 11:23" at bounding box center [673, 335] width 49 height 11
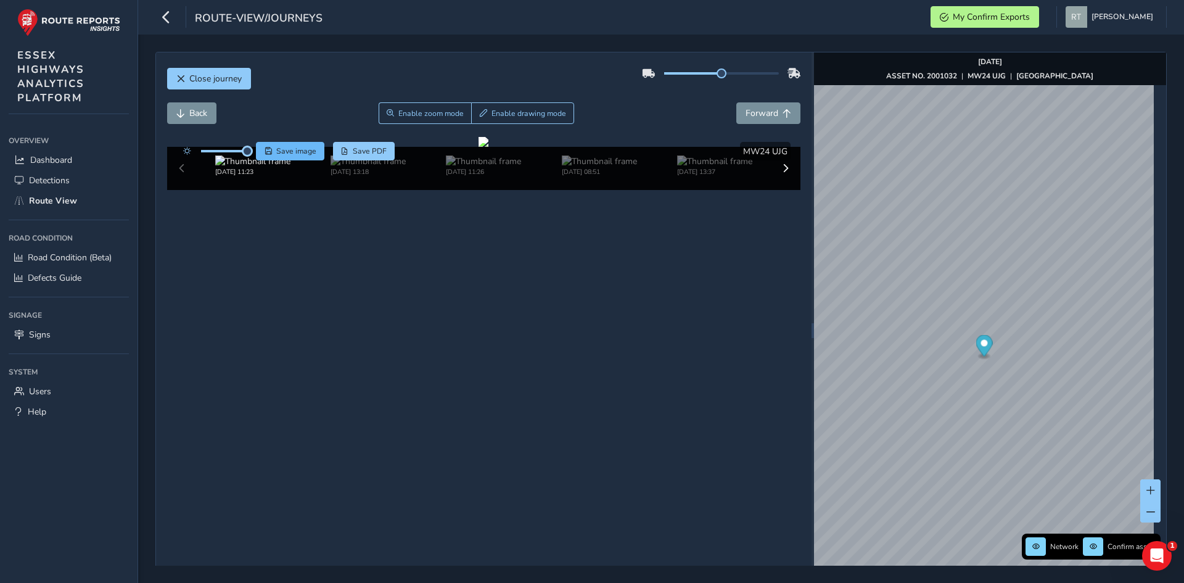
drag, startPoint x: 226, startPoint y: 149, endPoint x: 295, endPoint y: 150, distance: 69.1
click at [295, 150] on div "Save image Save PDF" at bounding box center [286, 151] width 218 height 19
click at [489, 147] on div at bounding box center [484, 142] width 10 height 10
click at [976, 339] on icon "Map marker" at bounding box center [984, 346] width 17 height 22
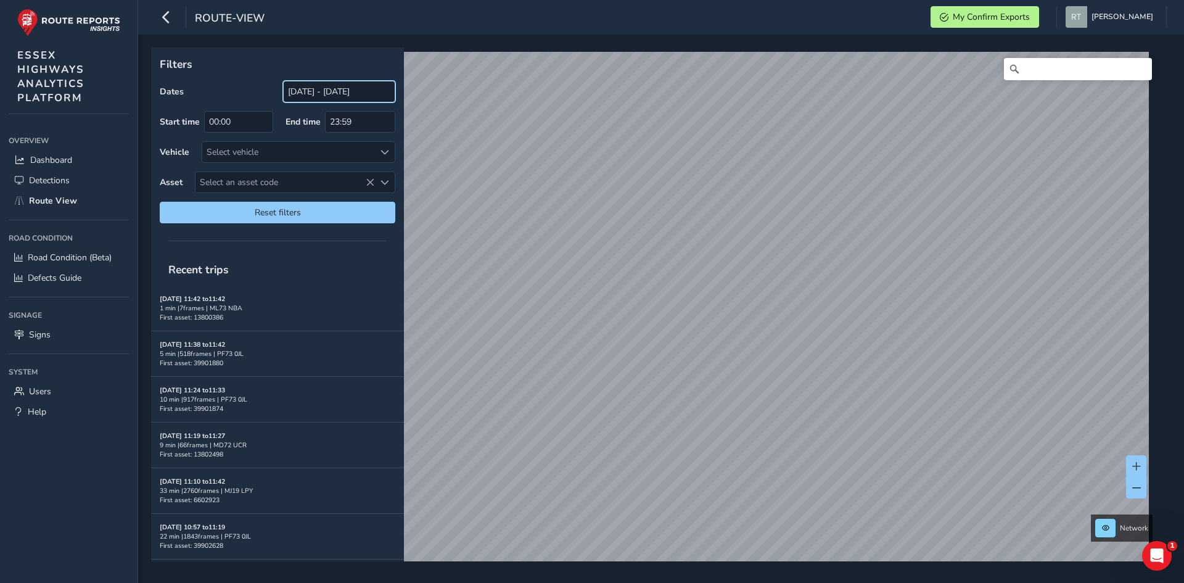
click at [291, 82] on input "[DATE] - [DATE]" at bounding box center [339, 92] width 112 height 22
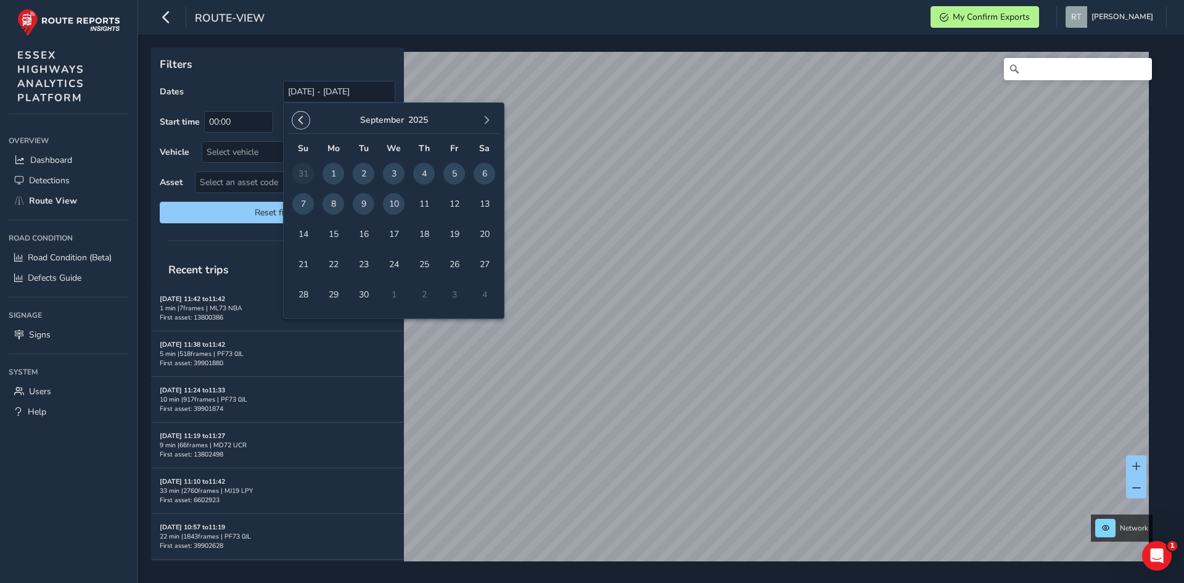
click at [297, 125] on button "button" at bounding box center [300, 120] width 17 height 17
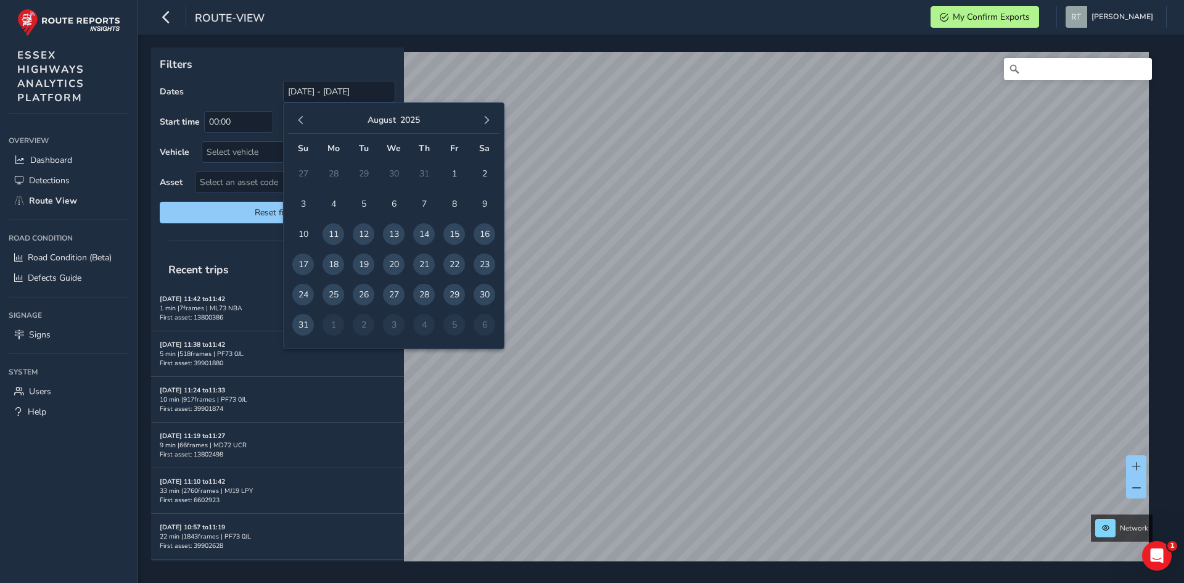
click at [297, 125] on button "button" at bounding box center [300, 120] width 17 height 17
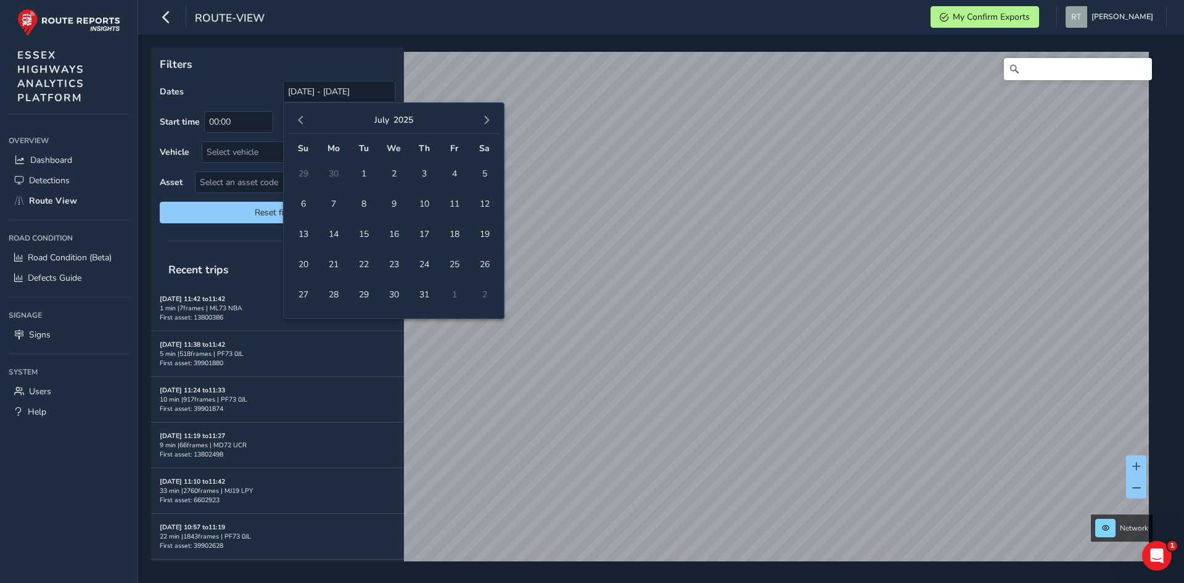
click at [297, 125] on button "button" at bounding box center [300, 120] width 17 height 17
click at [296, 118] on button "button" at bounding box center [300, 120] width 17 height 17
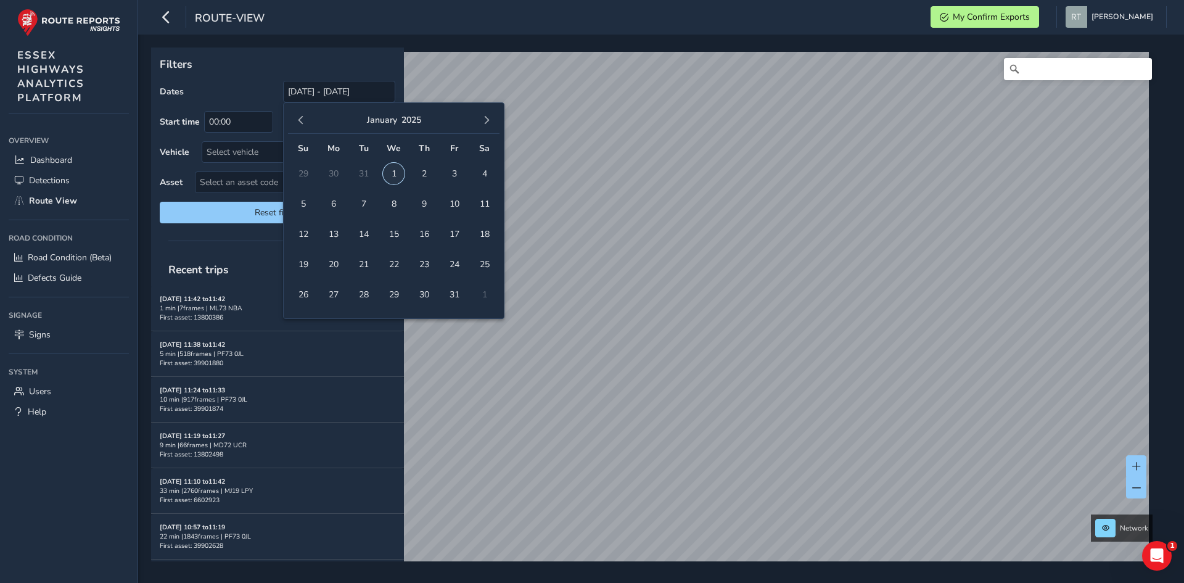
click at [397, 173] on span "1" at bounding box center [394, 174] width 22 height 22
click at [491, 125] on button "button" at bounding box center [486, 120] width 17 height 17
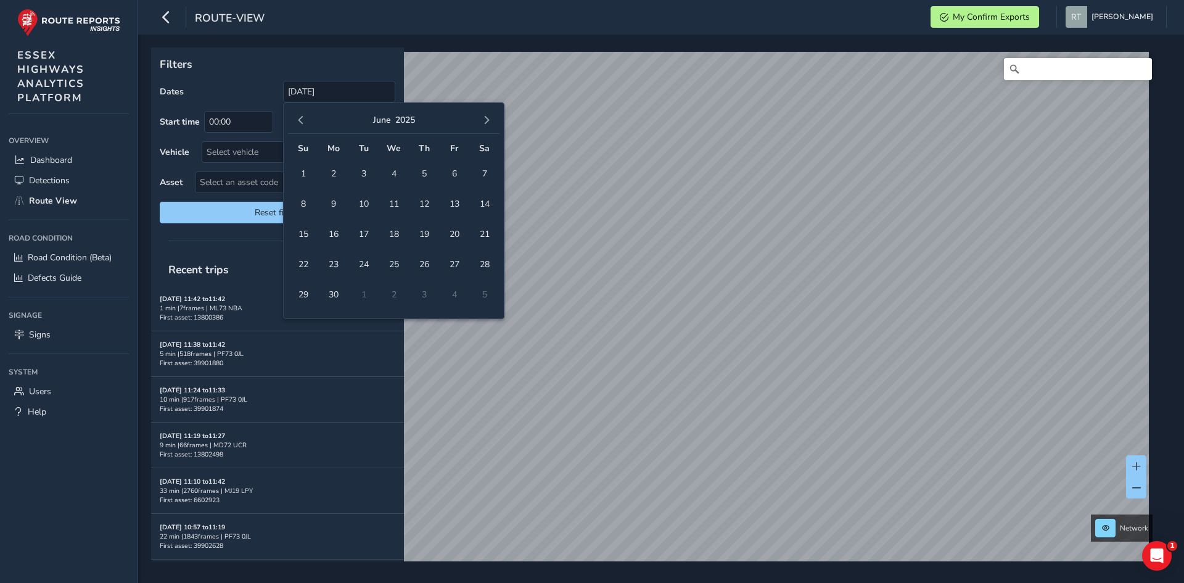
click at [491, 125] on button "button" at bounding box center [486, 120] width 17 height 17
click at [485, 234] on span "20" at bounding box center [485, 234] width 22 height 22
type input "01/01/2025 - 20/09/2025"
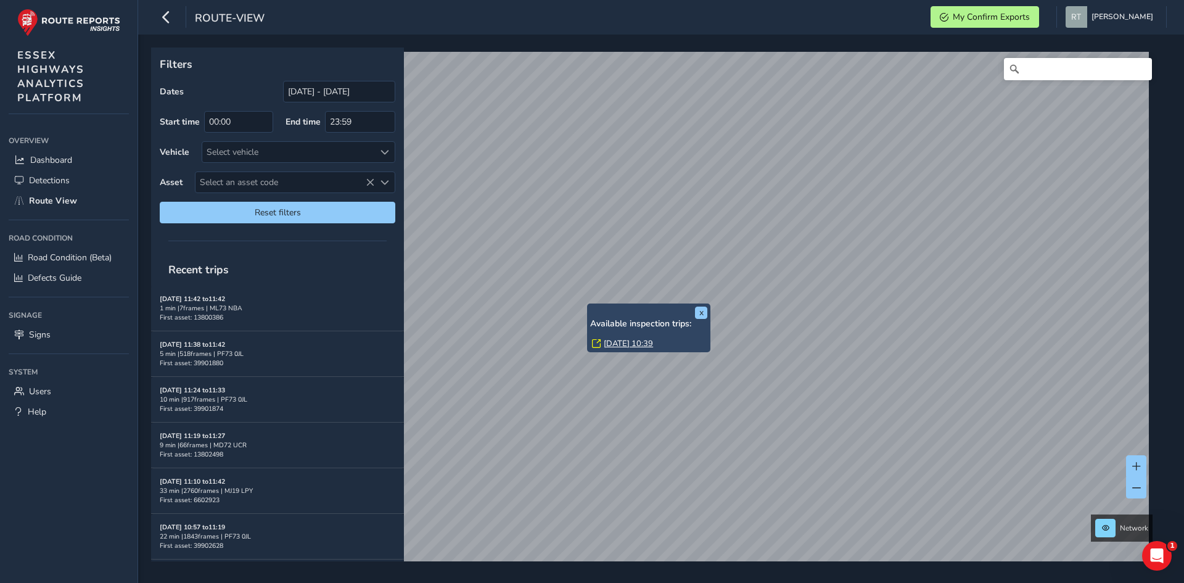
click at [617, 343] on link "Wed, 9 Apr, 10:39" at bounding box center [628, 343] width 49 height 11
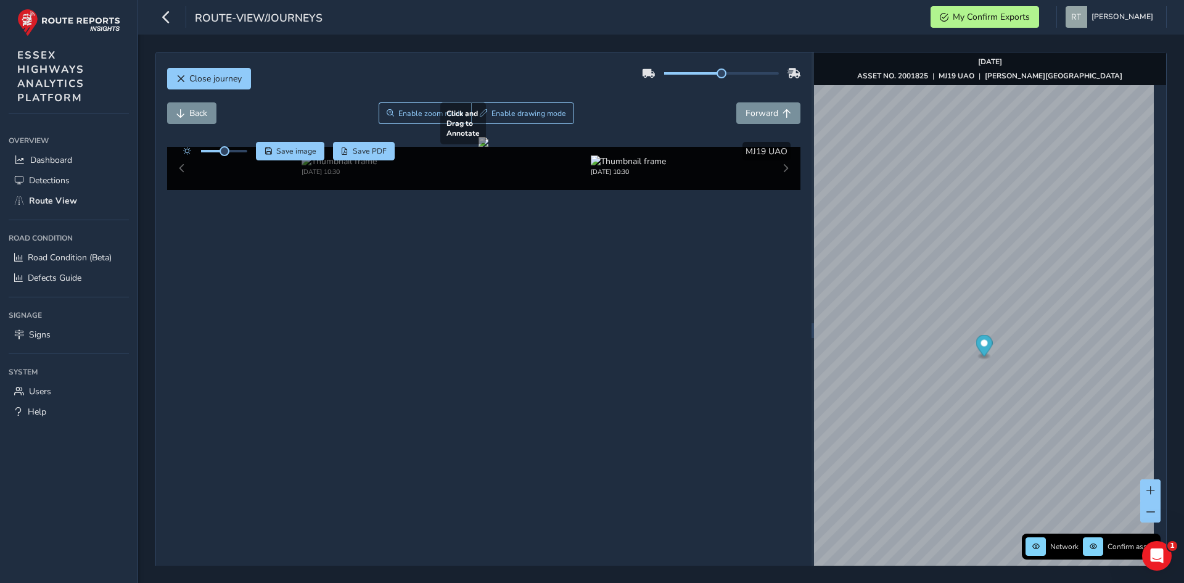
drag, startPoint x: 727, startPoint y: 340, endPoint x: 749, endPoint y: 421, distance: 83.2
click at [489, 147] on div at bounding box center [484, 142] width 10 height 10
click at [291, 157] on button "Save image" at bounding box center [290, 151] width 68 height 19
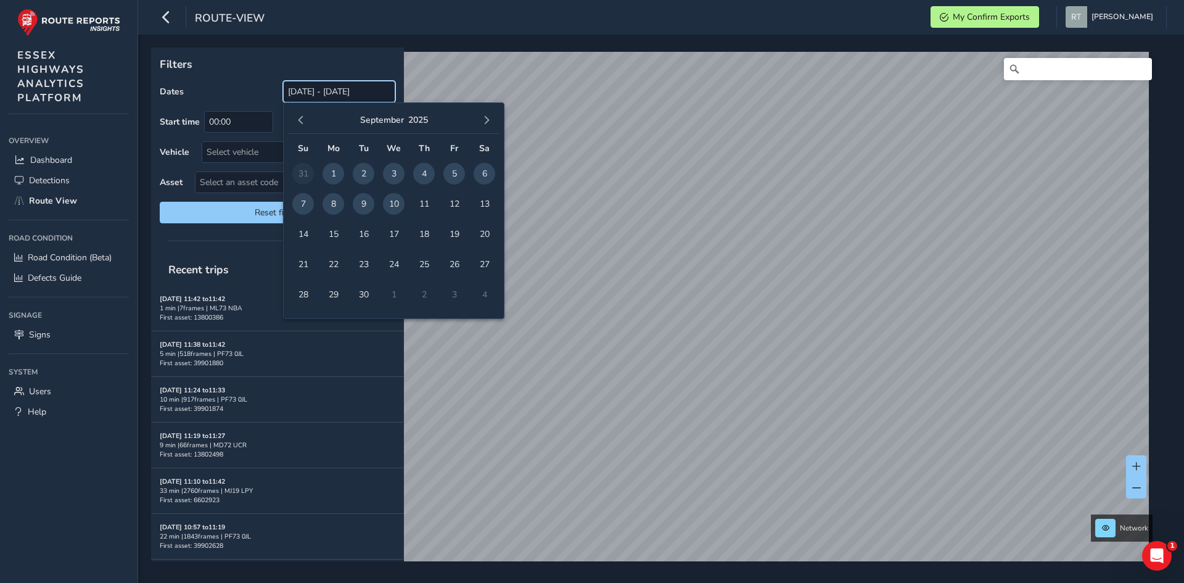
click at [299, 90] on input "[DATE] - [DATE]" at bounding box center [339, 92] width 112 height 22
click at [298, 123] on span "button" at bounding box center [301, 120] width 9 height 9
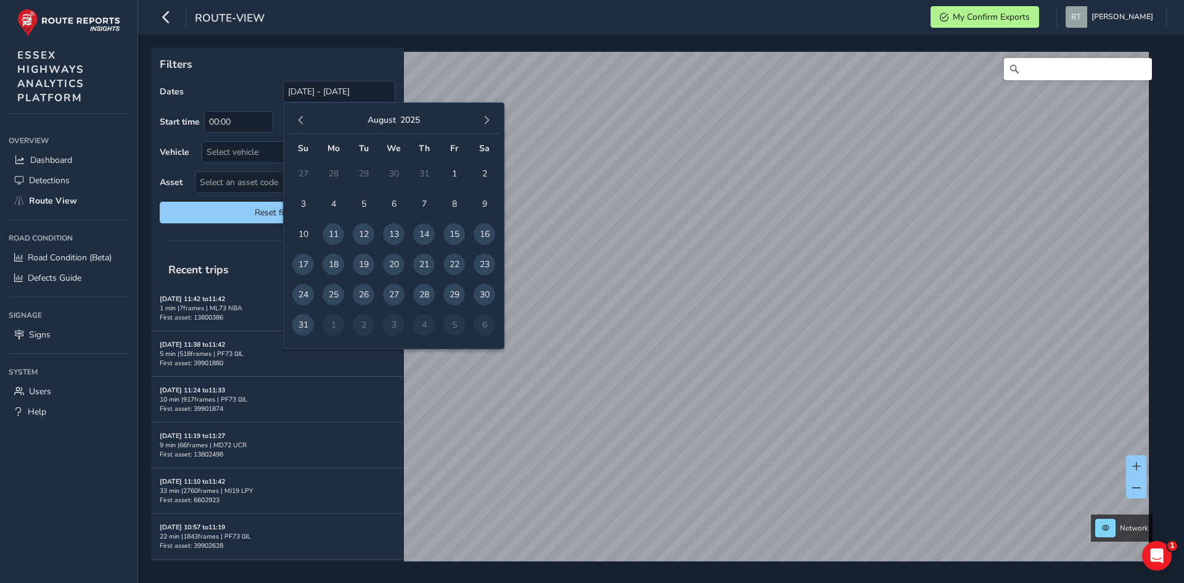
click at [298, 123] on span "button" at bounding box center [301, 120] width 9 height 9
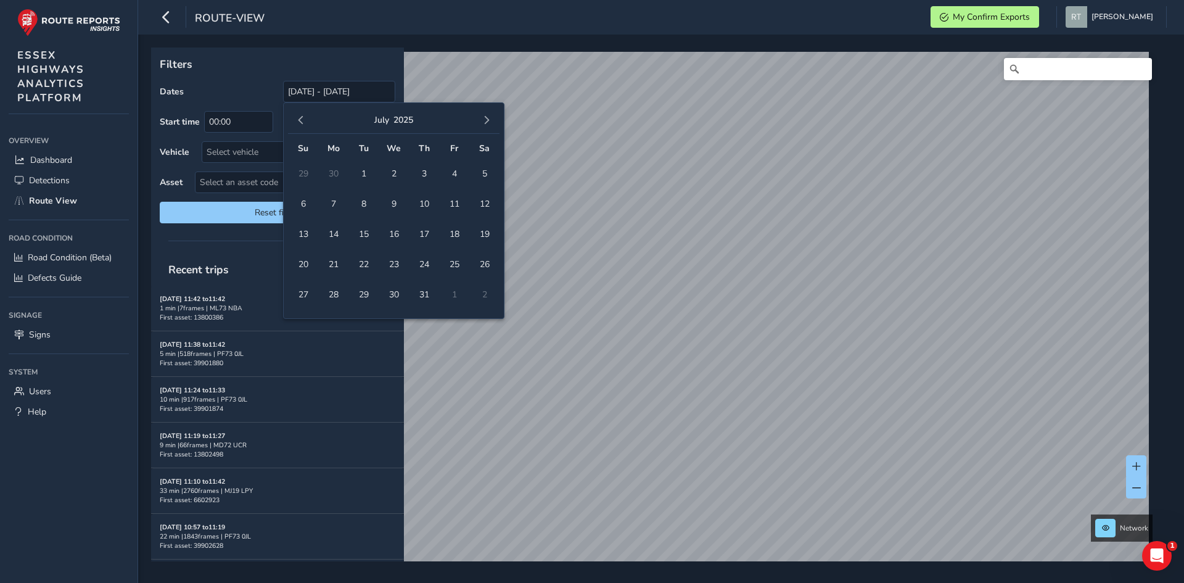
click at [298, 123] on span "button" at bounding box center [301, 120] width 9 height 9
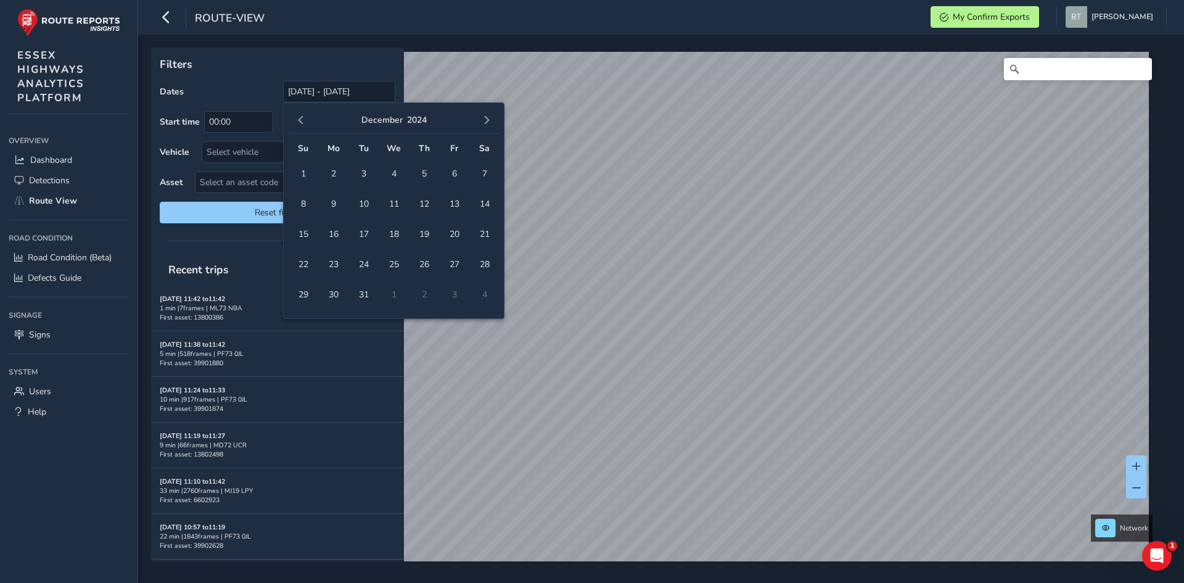
click at [298, 123] on span "button" at bounding box center [301, 120] width 9 height 9
click at [368, 175] on span "1" at bounding box center [364, 174] width 22 height 22
click at [485, 122] on span "button" at bounding box center [486, 120] width 9 height 9
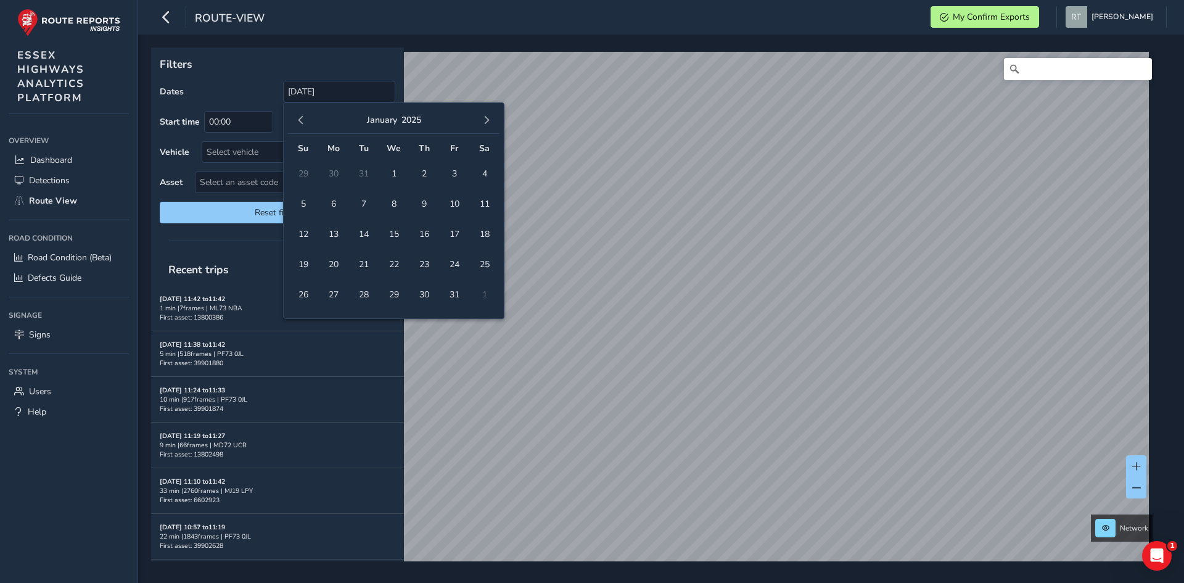
click at [485, 122] on span "button" at bounding box center [486, 120] width 9 height 9
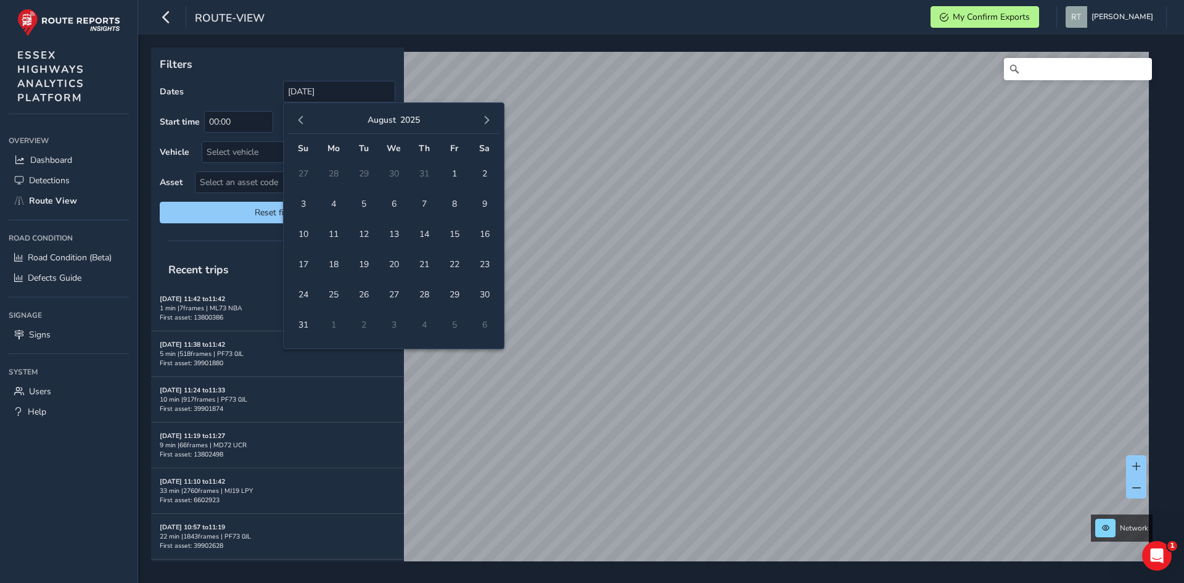
click at [485, 122] on span "button" at bounding box center [486, 120] width 9 height 9
click at [393, 171] on span "1" at bounding box center [394, 174] width 22 height 22
type input "[DATE] - [DATE]"
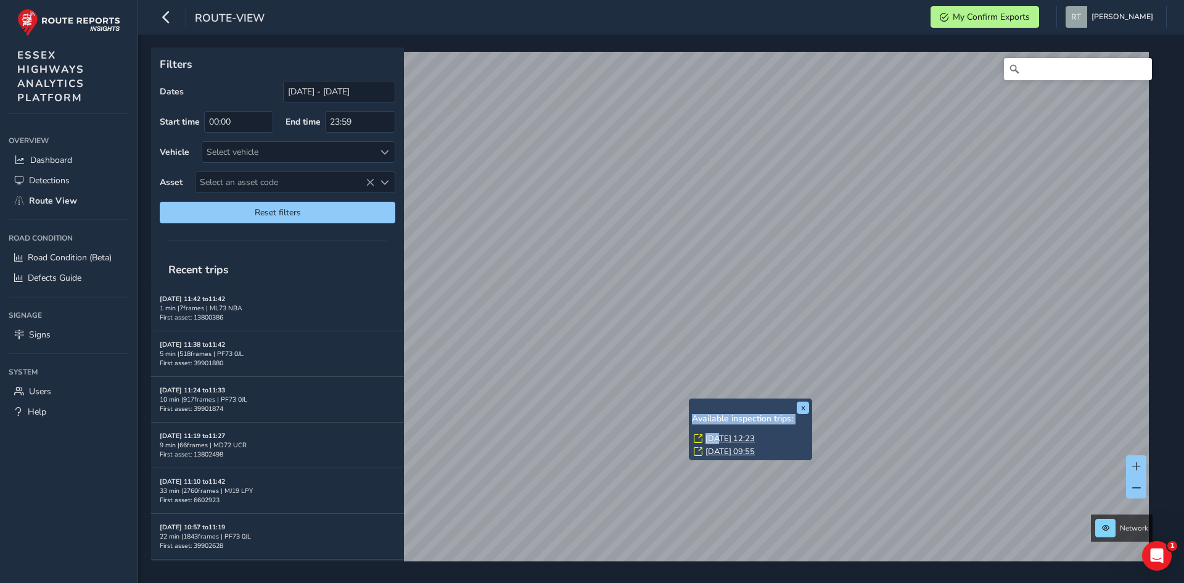
drag, startPoint x: 691, startPoint y: 403, endPoint x: 740, endPoint y: 454, distance: 71.1
click at [725, 447] on div "x Available inspection trips: [GEOGRAPHIC_DATA][DATE] 12:23 [DATE] 09:55" at bounding box center [750, 429] width 123 height 62
click at [739, 432] on div "Available inspection trips: [DATE] 12:23 [DATE] 09:55" at bounding box center [750, 436] width 117 height 45
click at [739, 435] on link "[DATE] 12:23" at bounding box center [730, 438] width 49 height 11
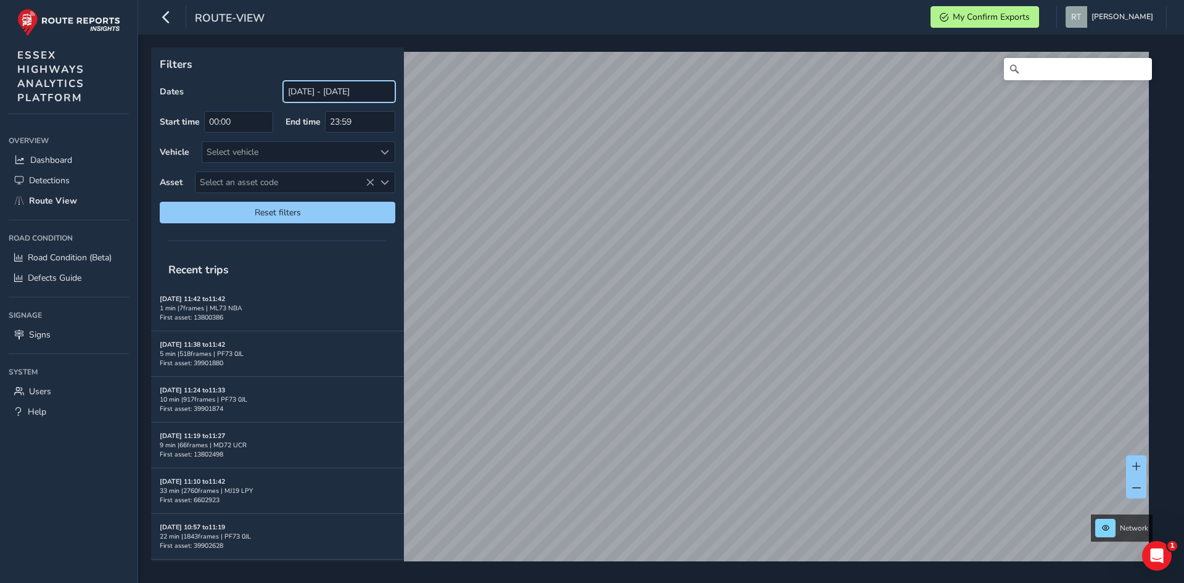
click at [300, 88] on input "[DATE] - [DATE]" at bounding box center [339, 92] width 112 height 22
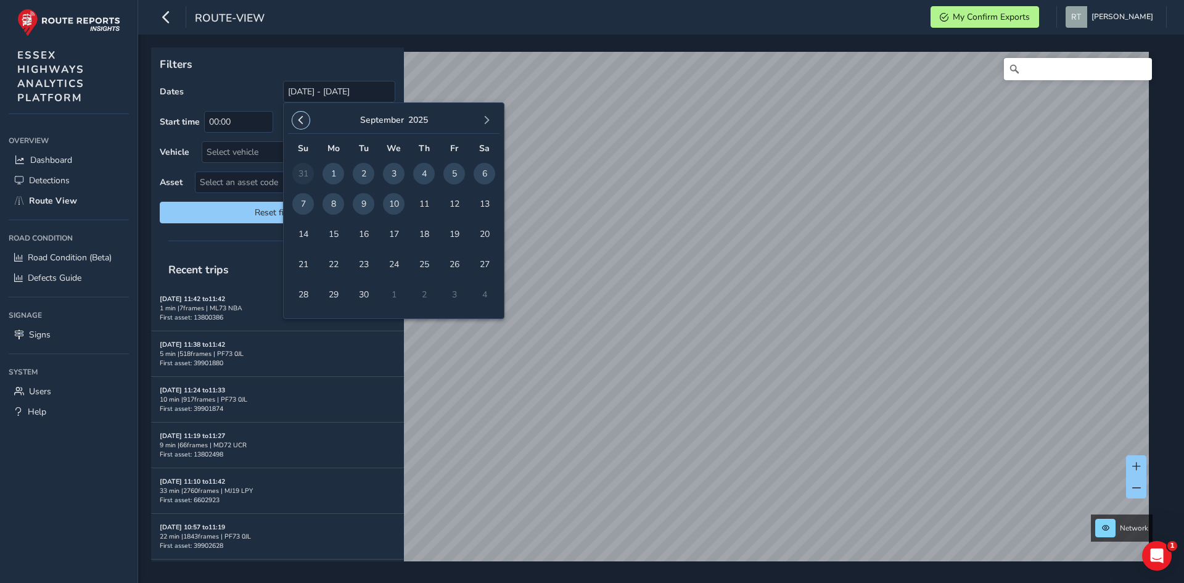
click at [305, 117] on button "button" at bounding box center [300, 120] width 17 height 17
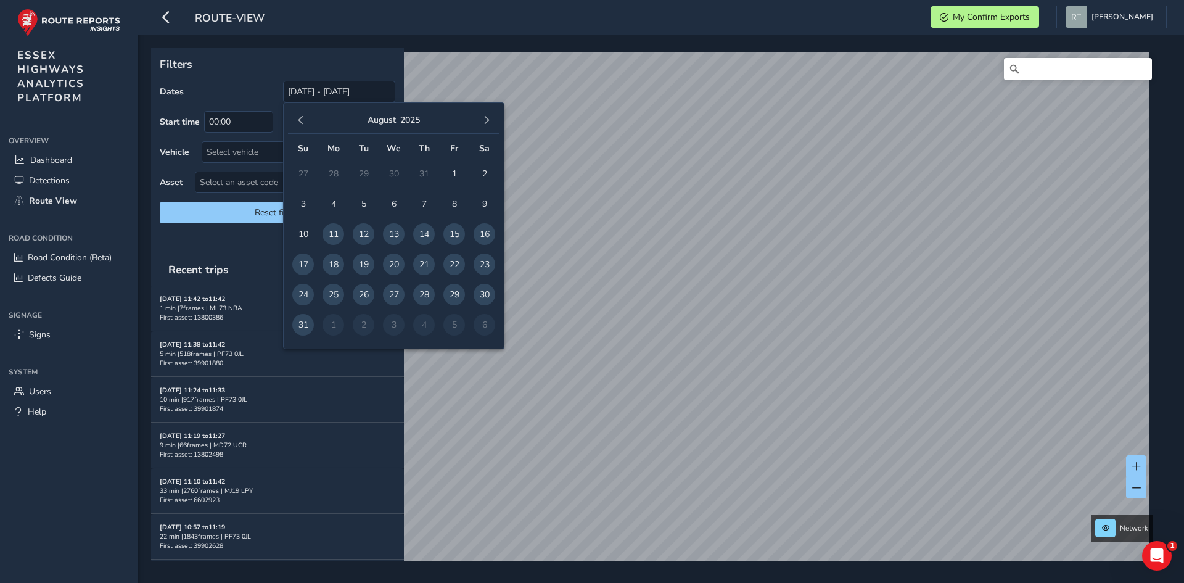
click at [305, 117] on button "button" at bounding box center [300, 120] width 17 height 17
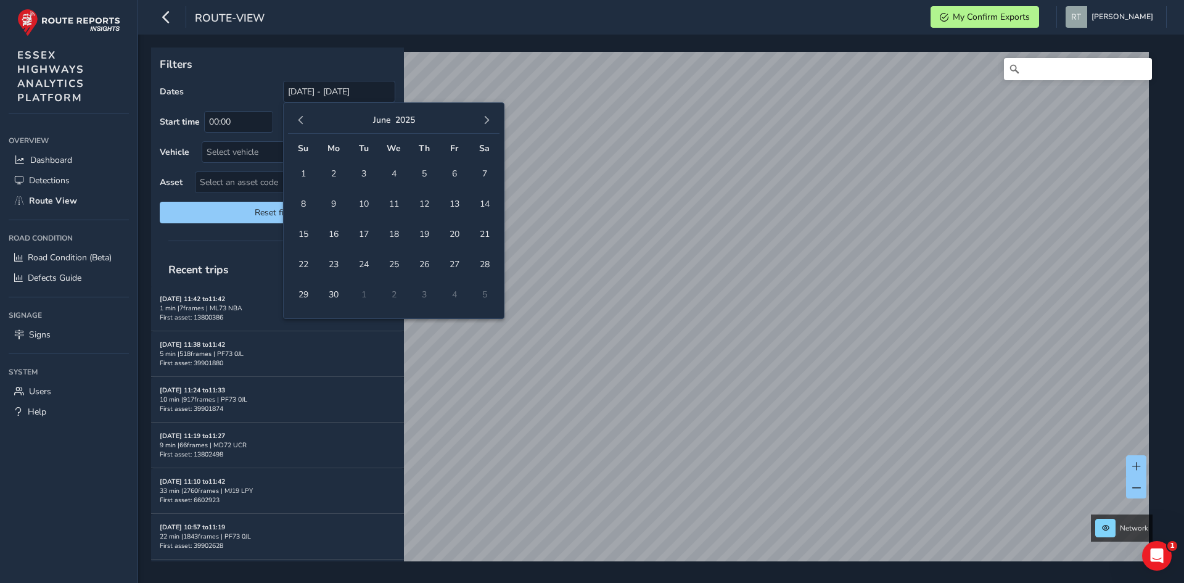
click at [305, 117] on button "button" at bounding box center [300, 120] width 17 height 17
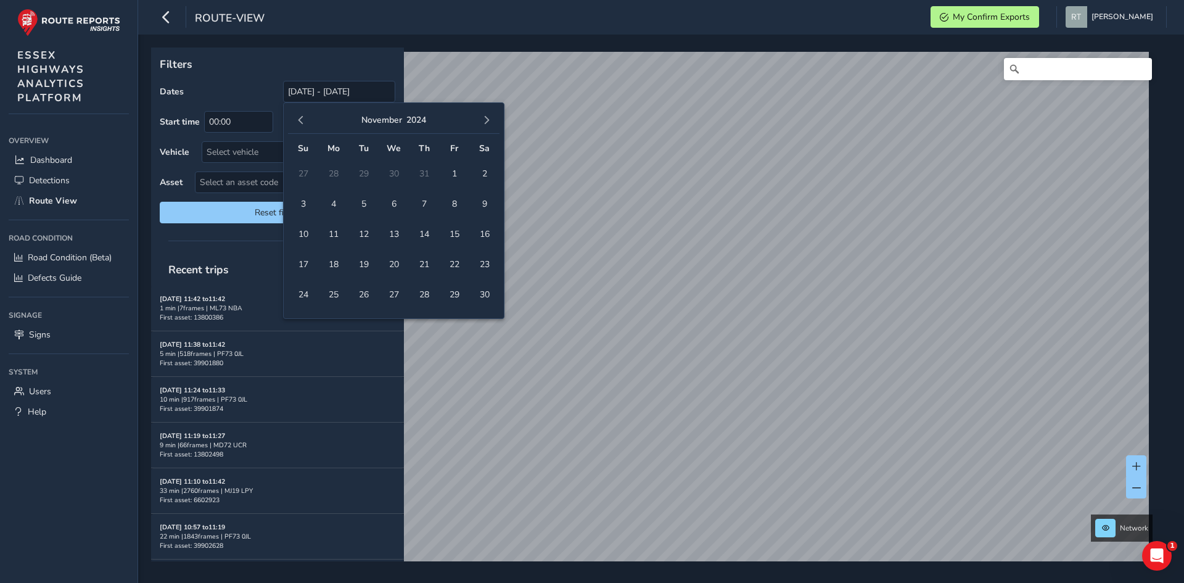
click at [305, 117] on button "button" at bounding box center [300, 120] width 17 height 17
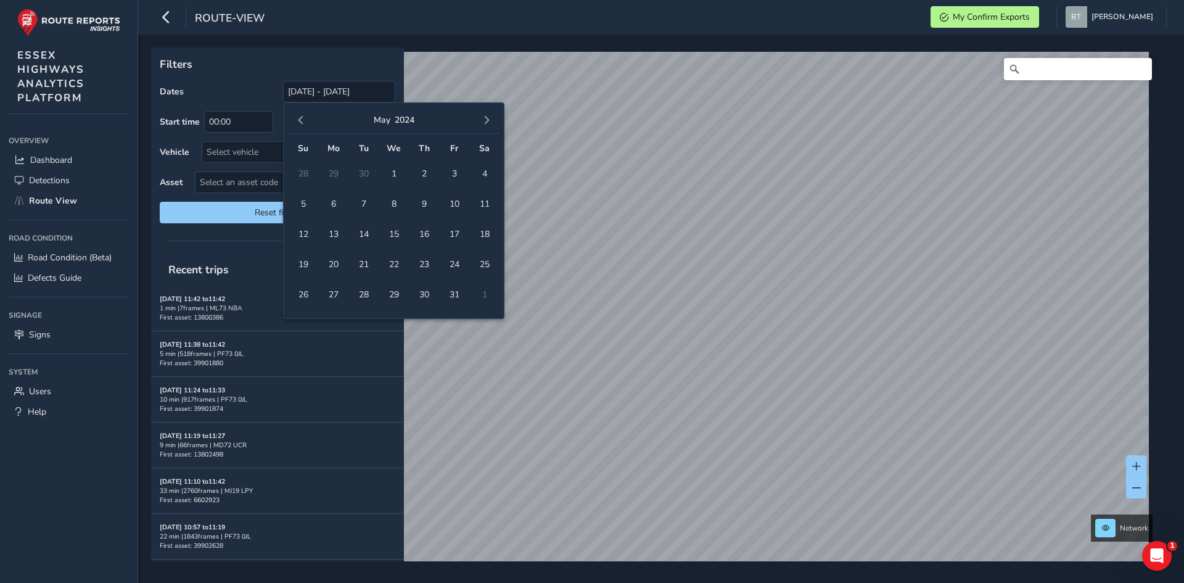
click at [305, 117] on button "button" at bounding box center [300, 120] width 17 height 17
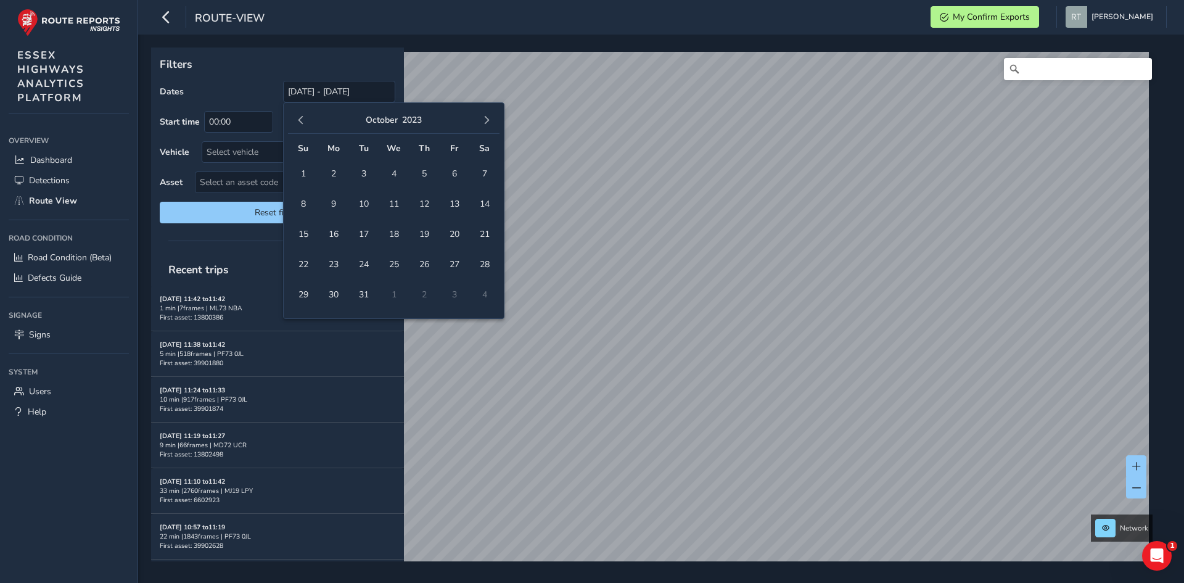
click at [305, 117] on button "button" at bounding box center [300, 120] width 17 height 17
click at [366, 181] on span "1" at bounding box center [364, 174] width 22 height 22
click at [487, 125] on span "button" at bounding box center [486, 120] width 9 height 9
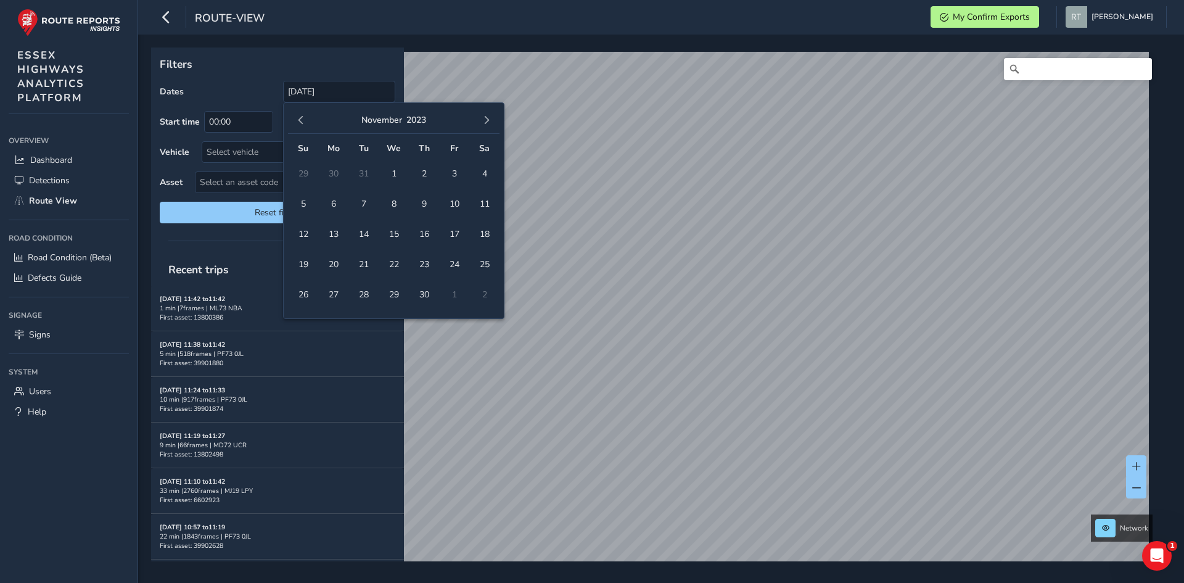
click at [487, 125] on span "button" at bounding box center [486, 120] width 9 height 9
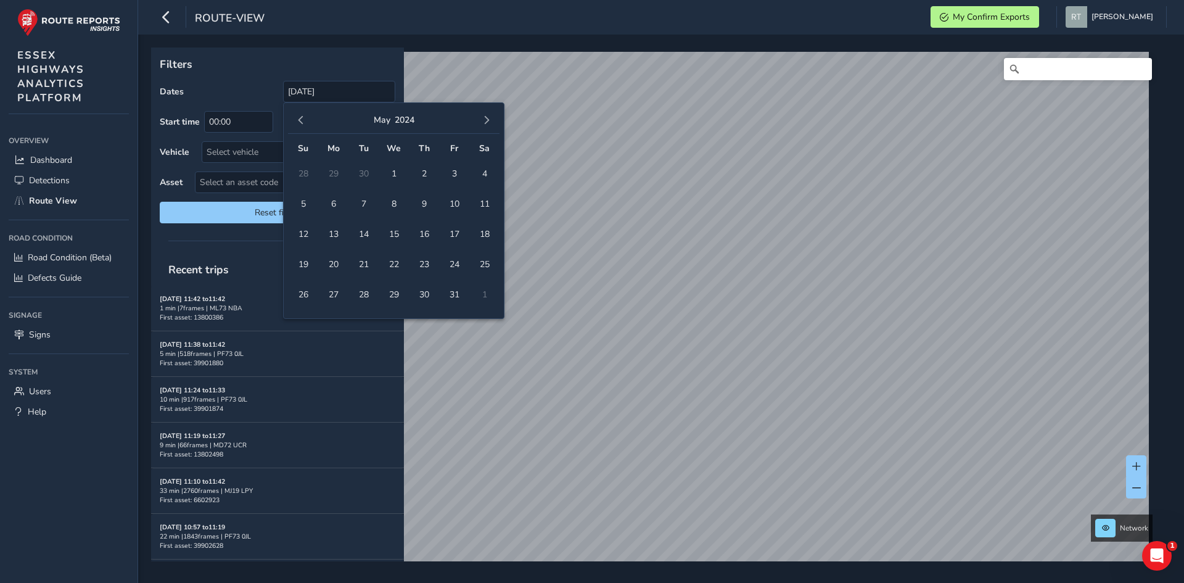
click at [487, 125] on span "button" at bounding box center [486, 120] width 9 height 9
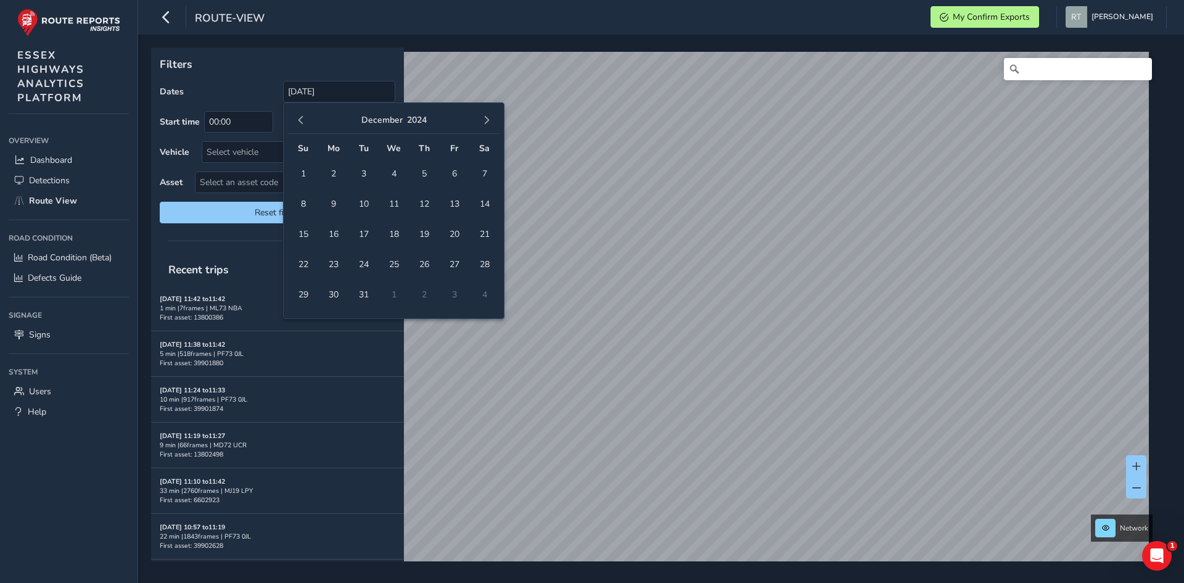
click at [487, 125] on span "button" at bounding box center [486, 120] width 9 height 9
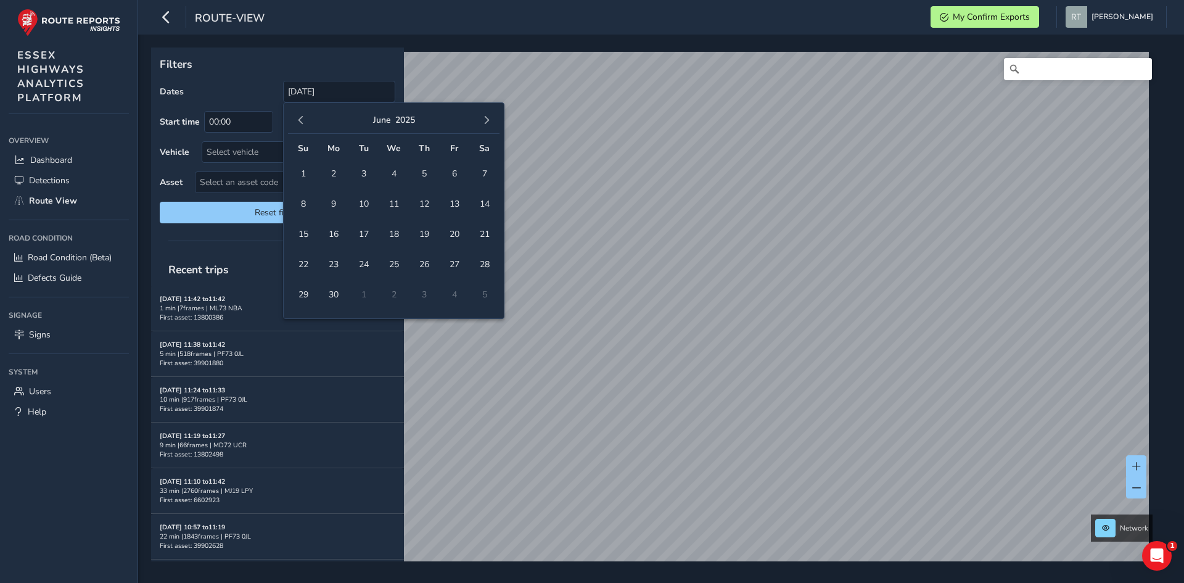
click at [487, 125] on span "button" at bounding box center [486, 120] width 9 height 9
click at [489, 268] on span "23" at bounding box center [485, 265] width 22 height 22
type input "[DATE] - [DATE]"
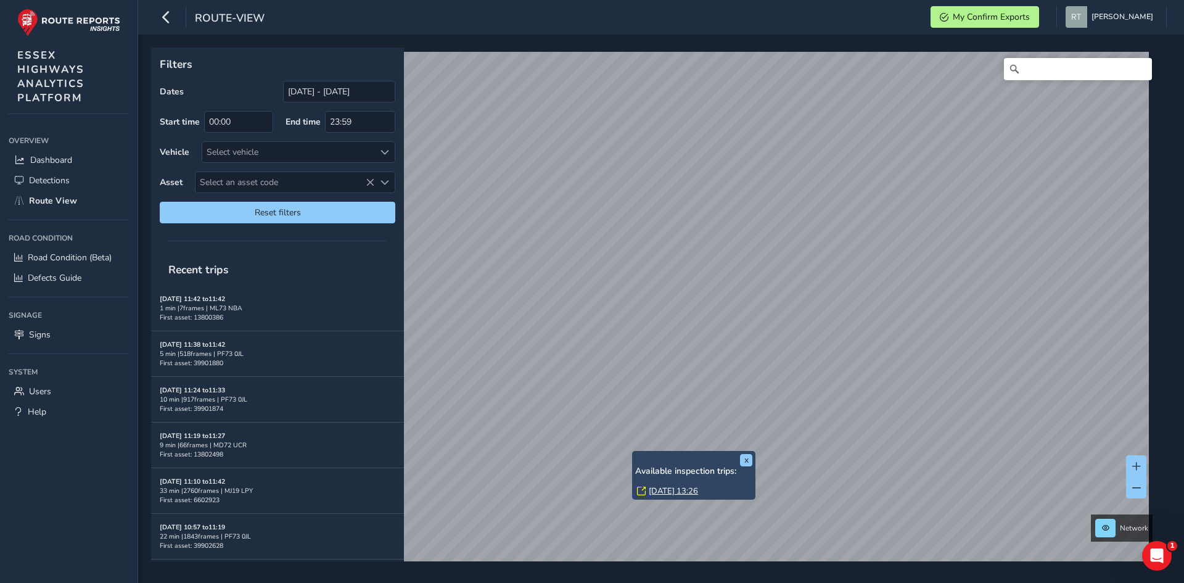
click at [669, 489] on link "[DATE] 13:26" at bounding box center [673, 490] width 49 height 11
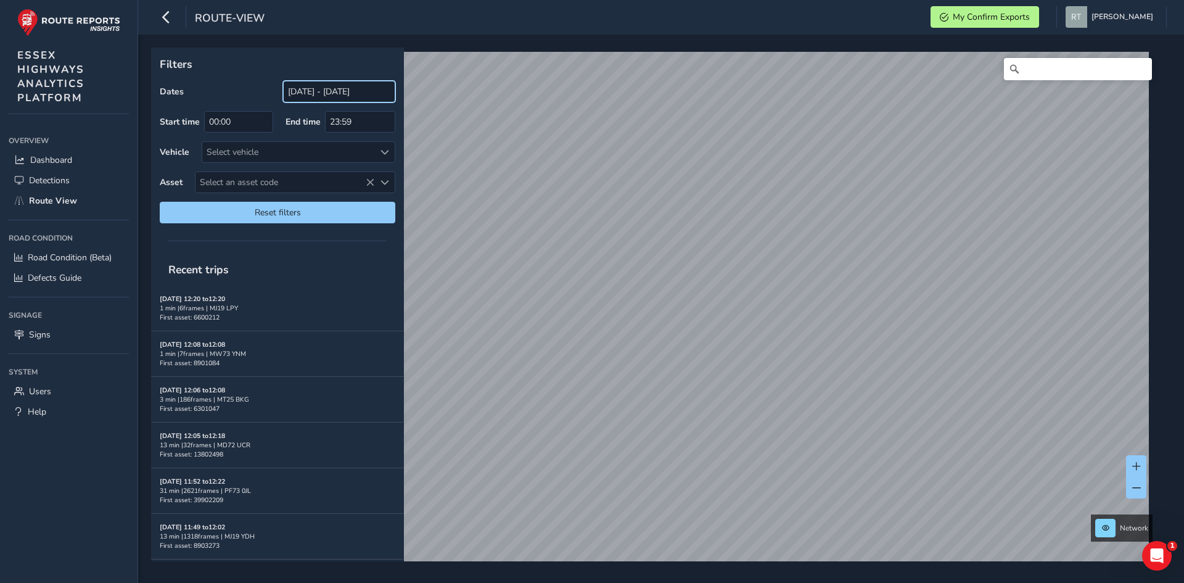
click at [329, 91] on input "[DATE] - [DATE]" at bounding box center [339, 92] width 112 height 22
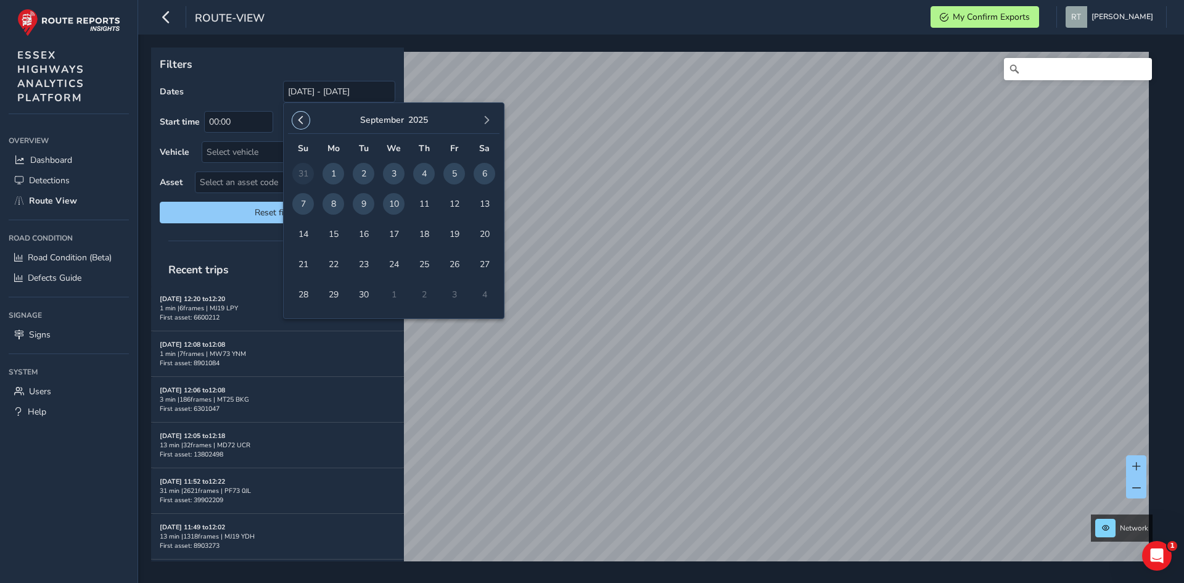
click at [304, 124] on span "button" at bounding box center [301, 120] width 9 height 9
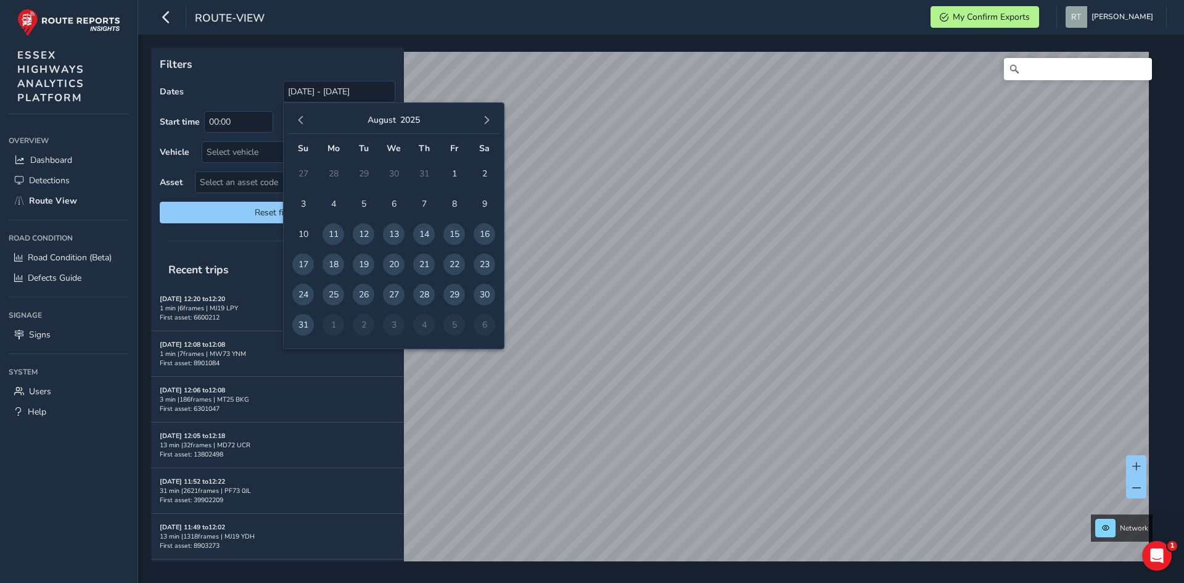
click at [304, 124] on span "button" at bounding box center [301, 120] width 9 height 9
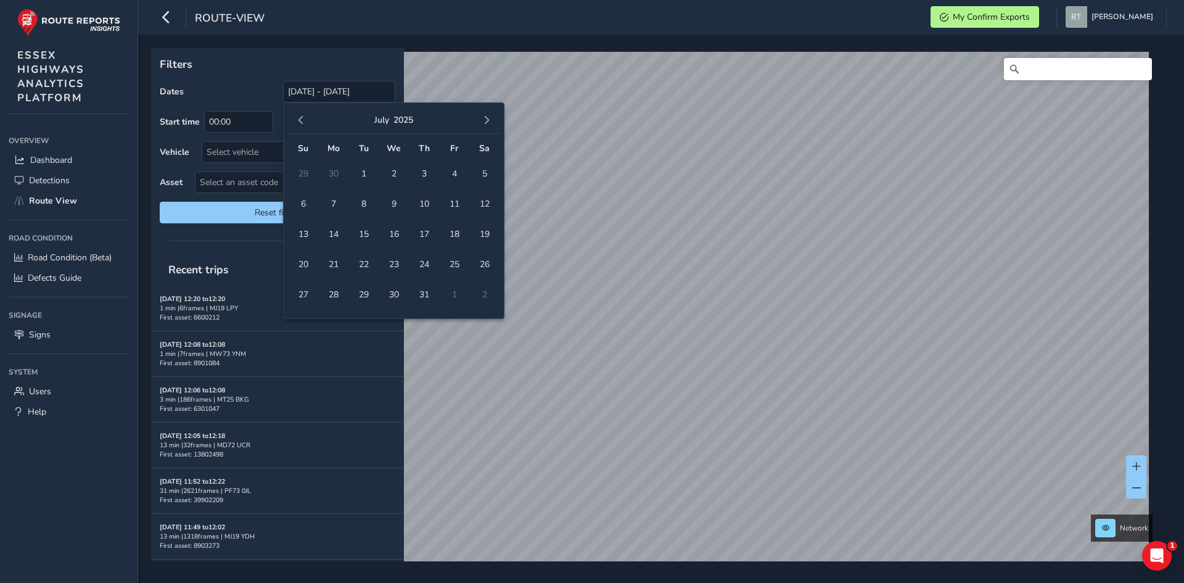
click at [304, 124] on span "button" at bounding box center [301, 120] width 9 height 9
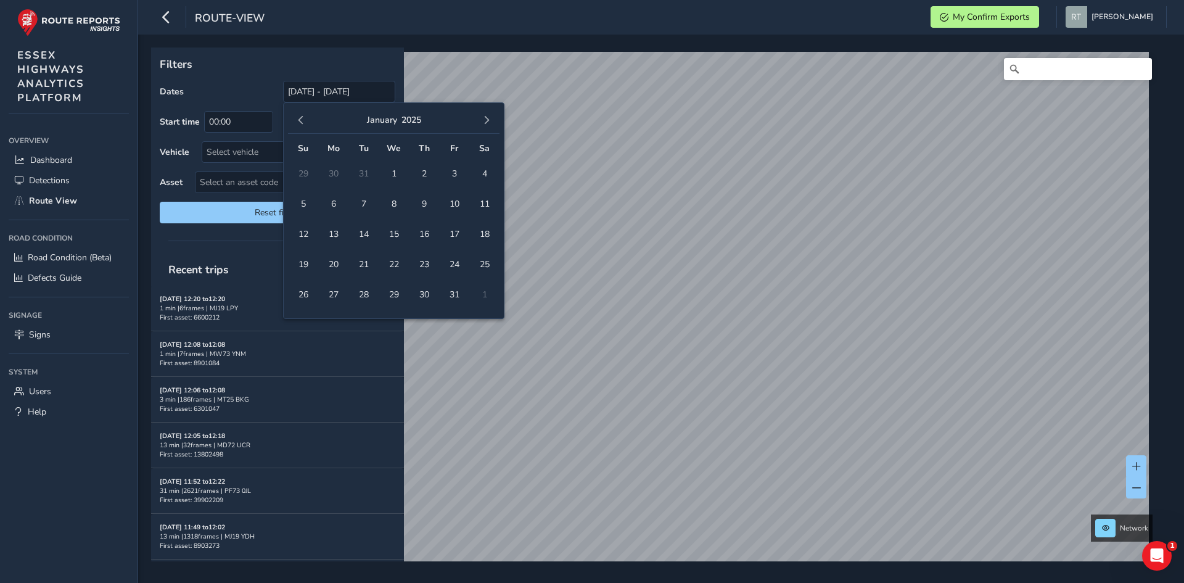
click at [304, 124] on span "button" at bounding box center [301, 120] width 9 height 9
click at [495, 117] on button "button" at bounding box center [486, 120] width 17 height 17
click at [395, 173] on span "1" at bounding box center [394, 174] width 22 height 22
click at [392, 179] on span "1" at bounding box center [394, 174] width 22 height 22
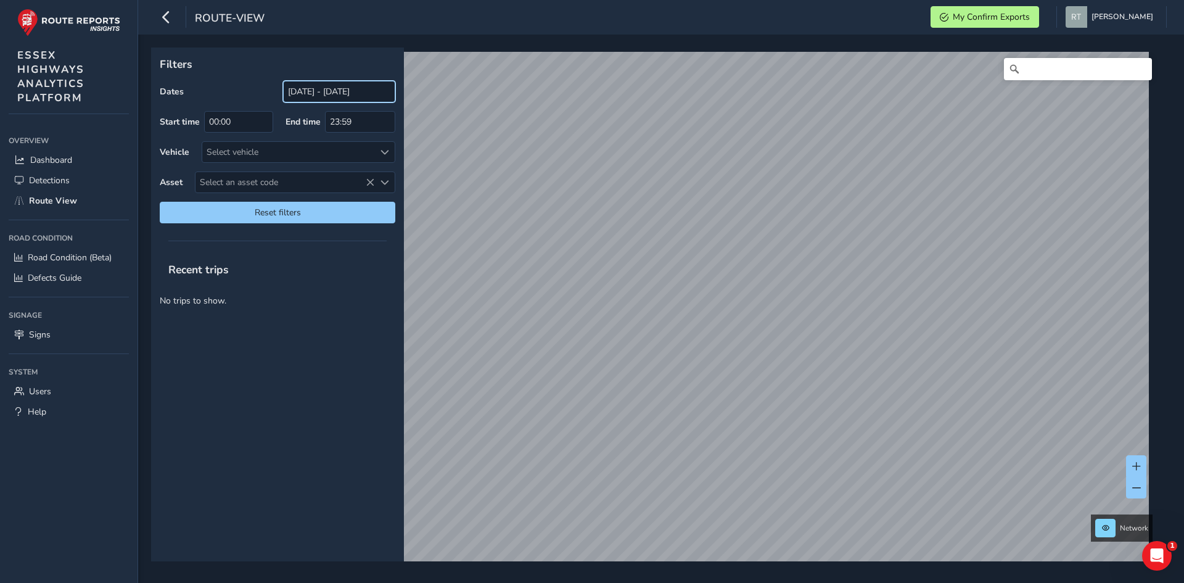
click at [372, 91] on input "[DATE] - [DATE]" at bounding box center [339, 92] width 112 height 22
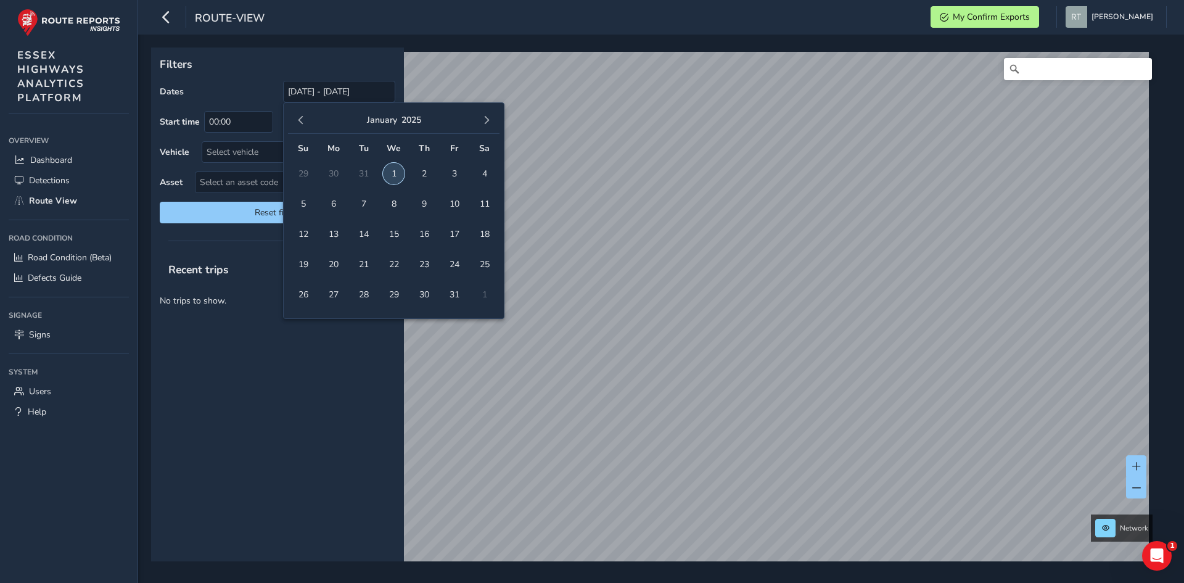
click at [395, 175] on span "1" at bounding box center [394, 174] width 22 height 22
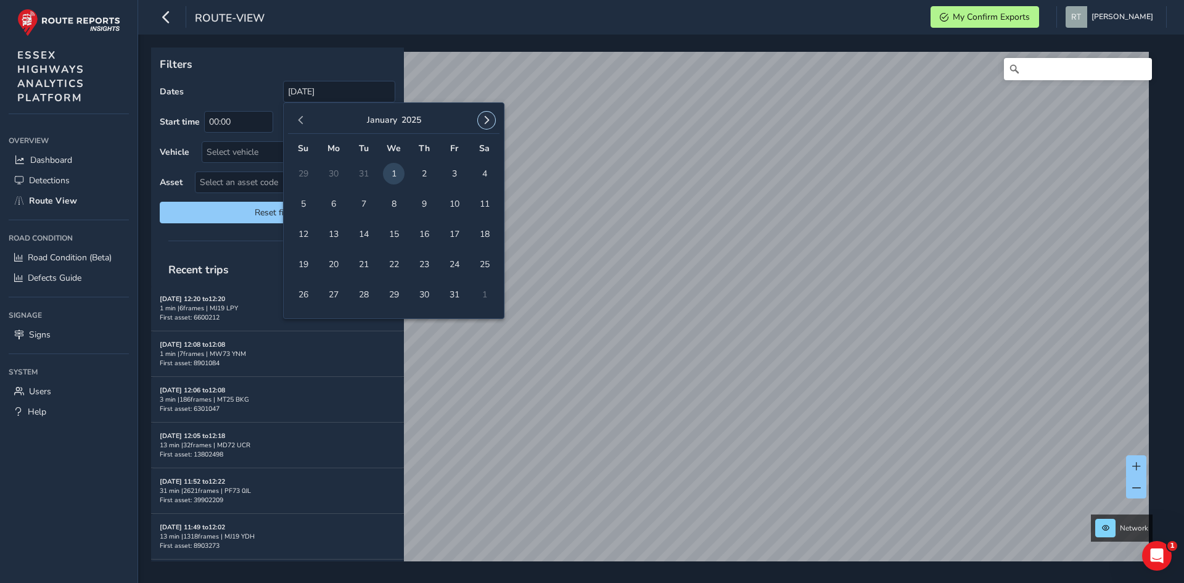
click at [486, 121] on span "button" at bounding box center [486, 120] width 9 height 9
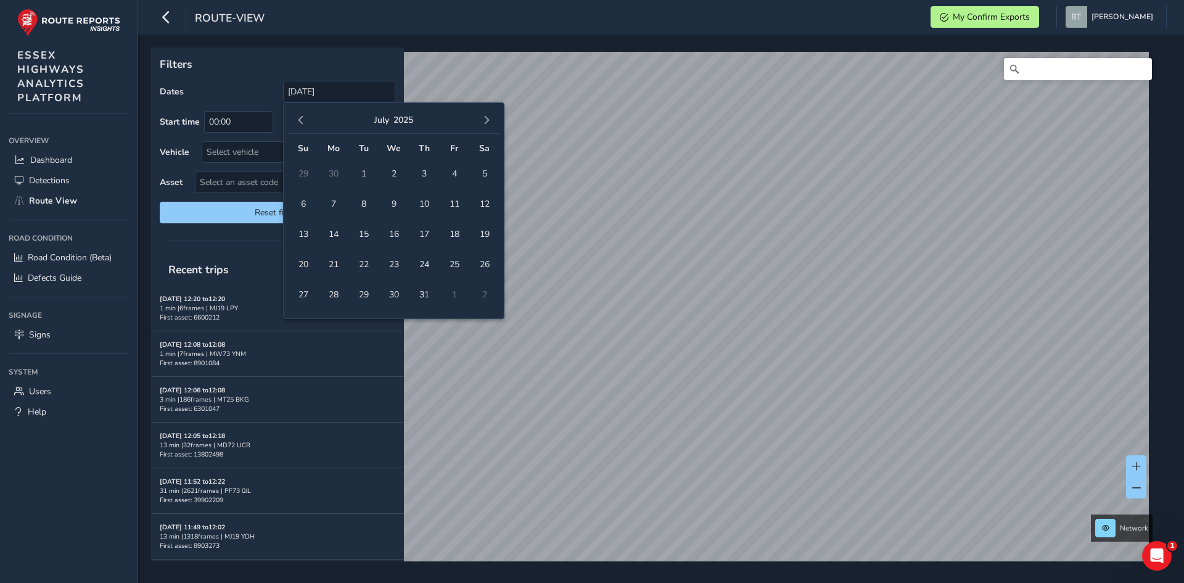
click at [486, 121] on span "button" at bounding box center [486, 120] width 9 height 9
click at [455, 174] on span "5" at bounding box center [454, 174] width 22 height 22
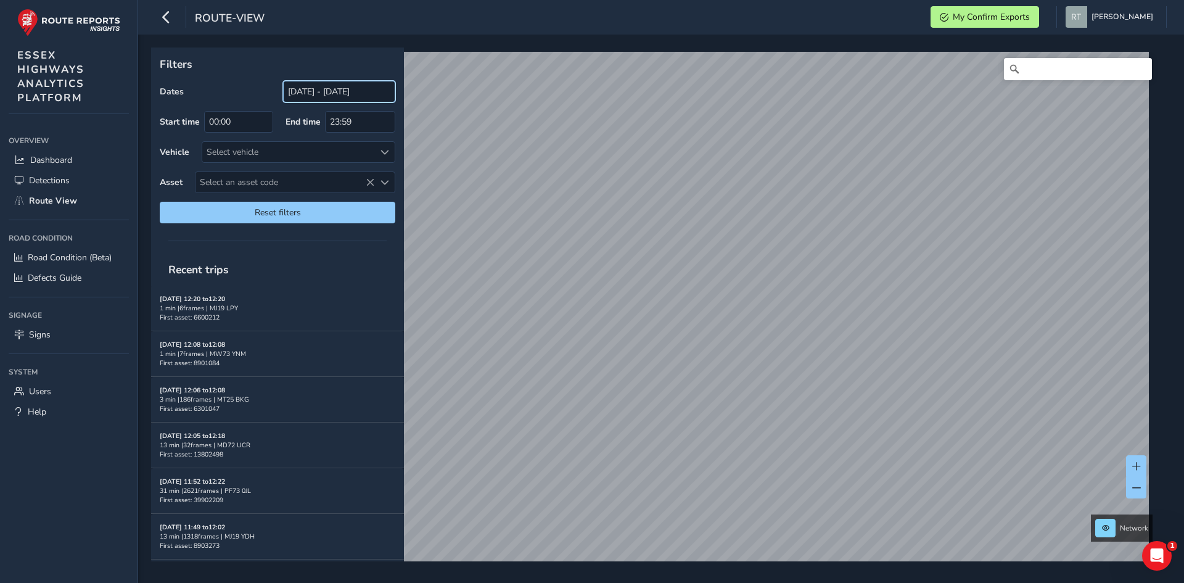
click at [314, 91] on input "[DATE] - [DATE]" at bounding box center [339, 92] width 112 height 22
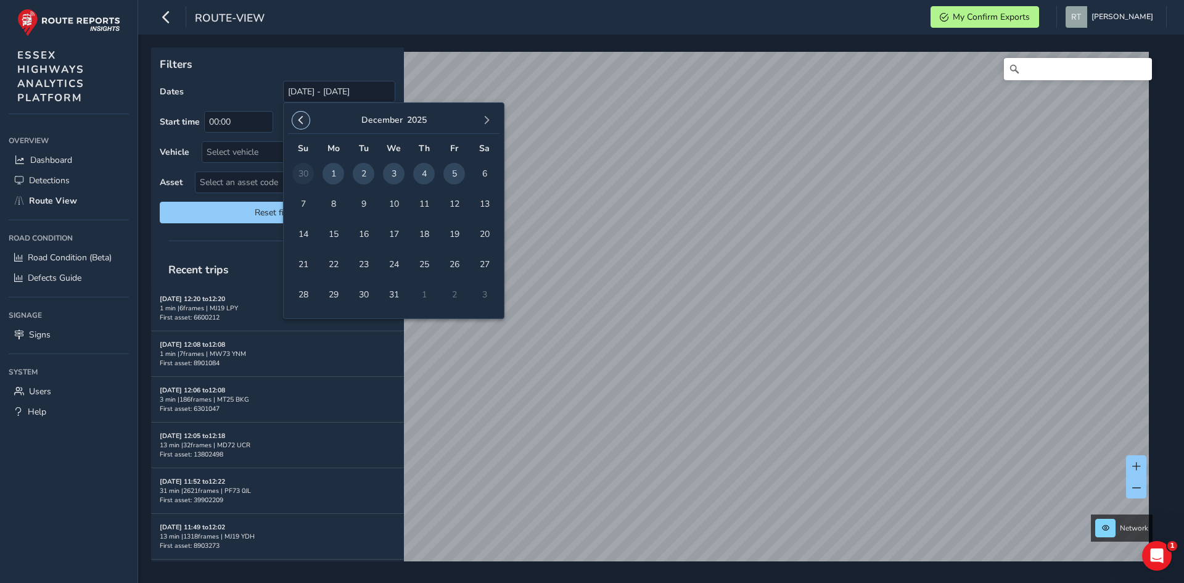
click at [300, 122] on span "button" at bounding box center [301, 120] width 9 height 9
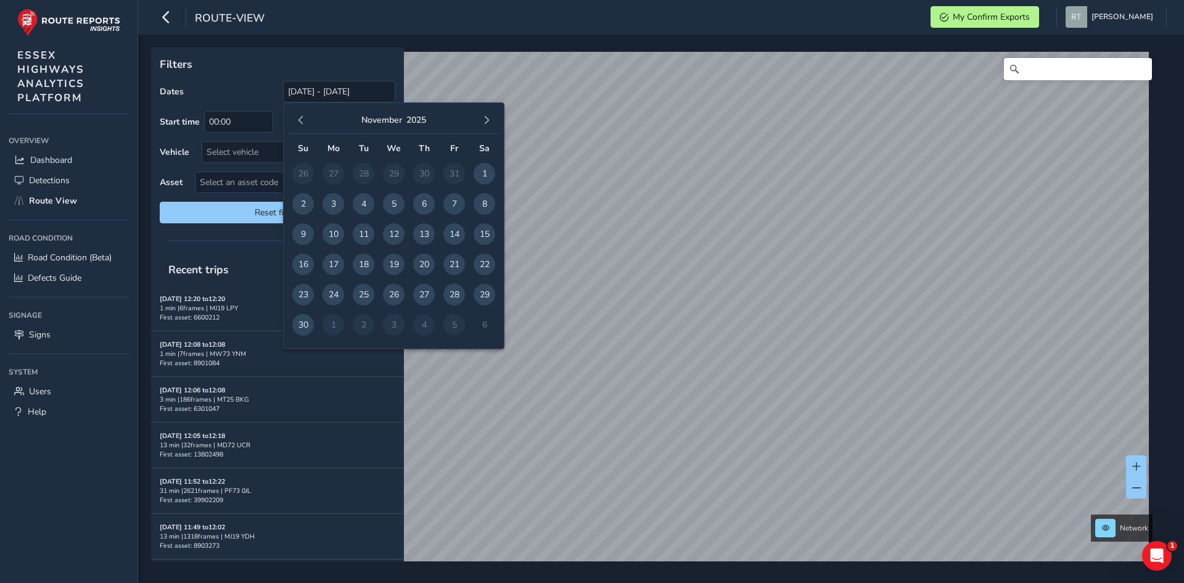
click at [300, 122] on span "button" at bounding box center [301, 120] width 9 height 9
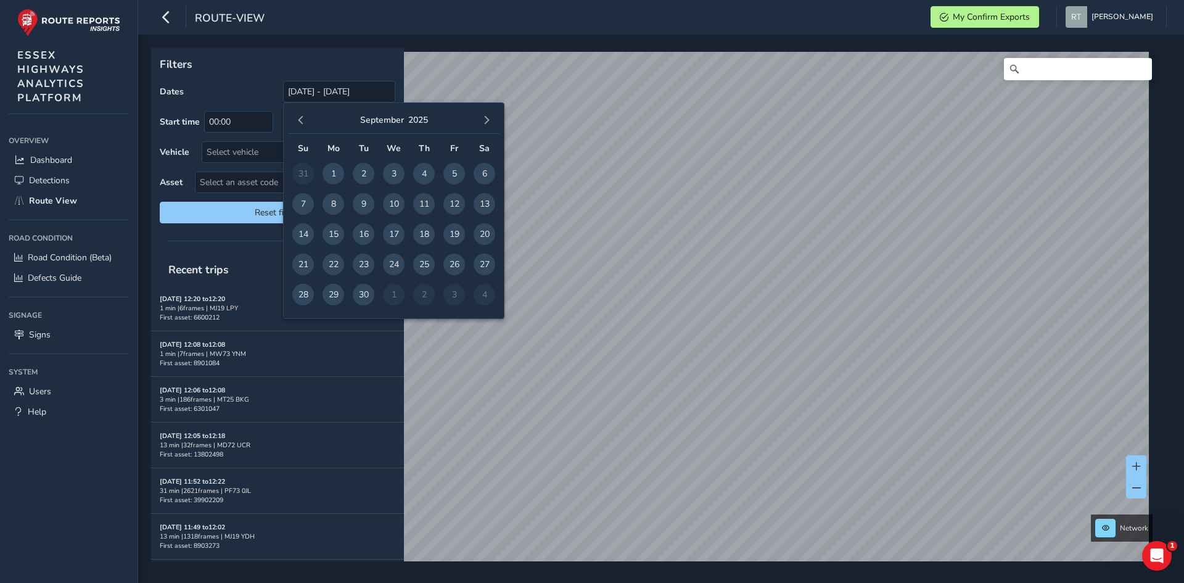
click at [300, 122] on span "button" at bounding box center [301, 120] width 9 height 9
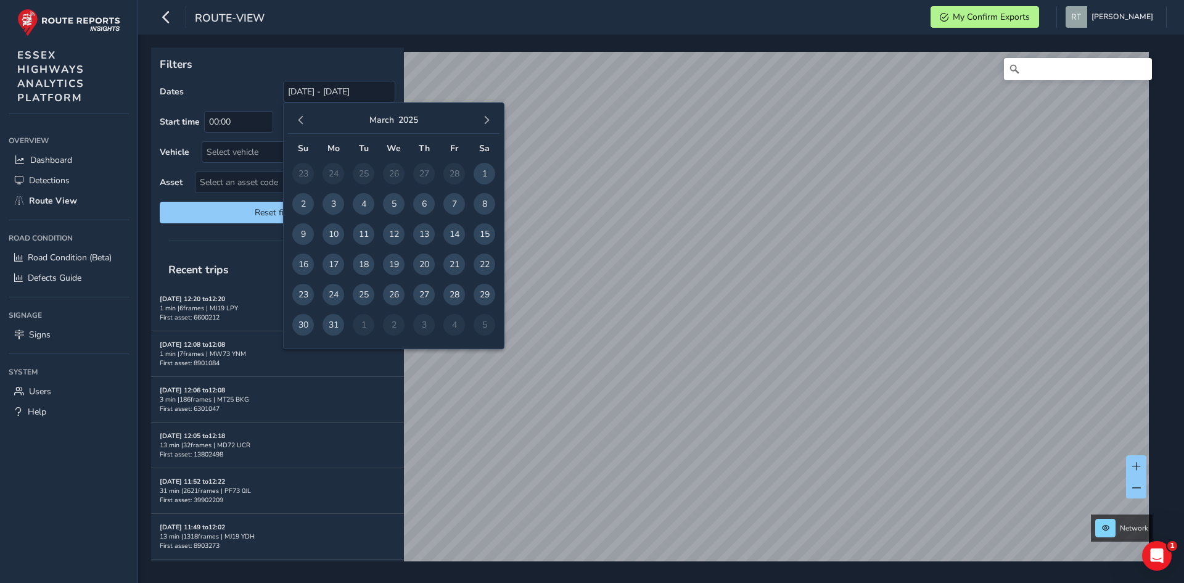
click at [300, 122] on span "button" at bounding box center [301, 120] width 9 height 9
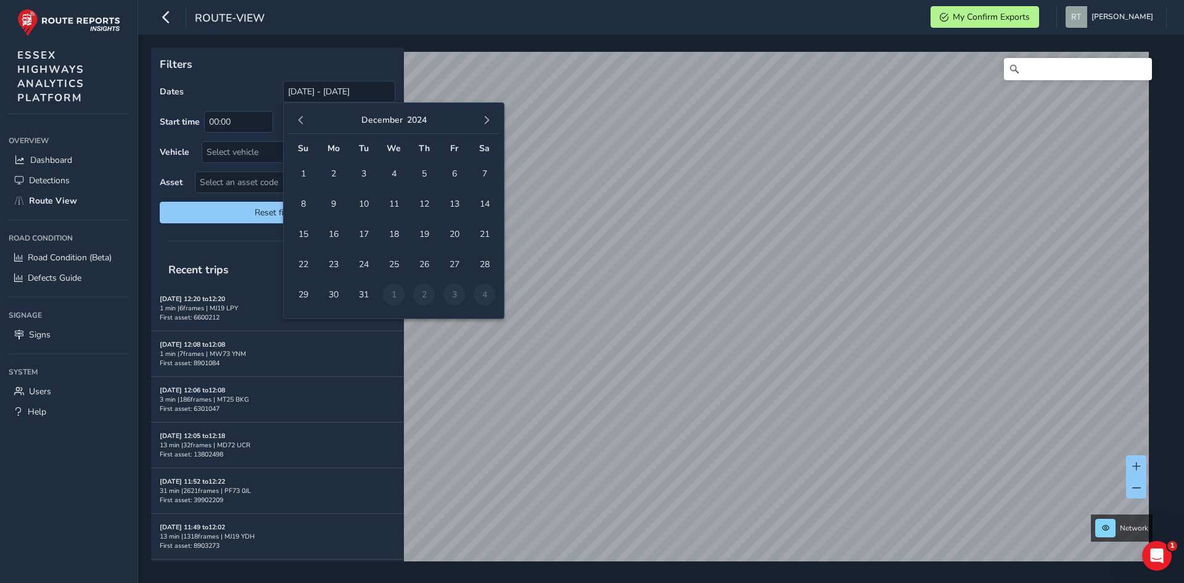
click at [300, 122] on span "button" at bounding box center [301, 120] width 9 height 9
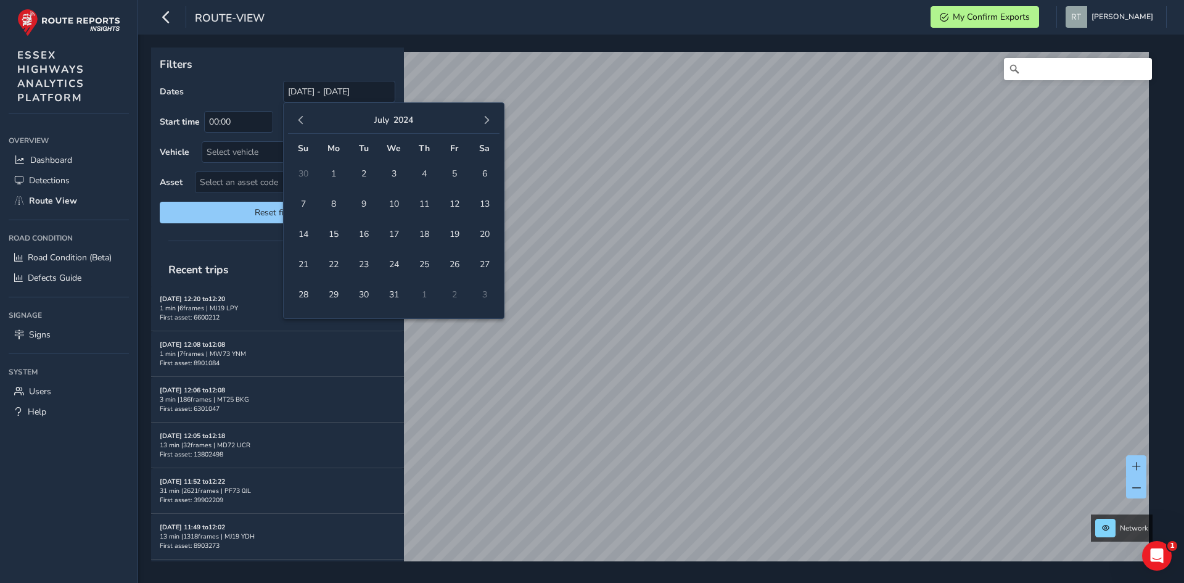
click at [300, 122] on span "button" at bounding box center [301, 120] width 9 height 9
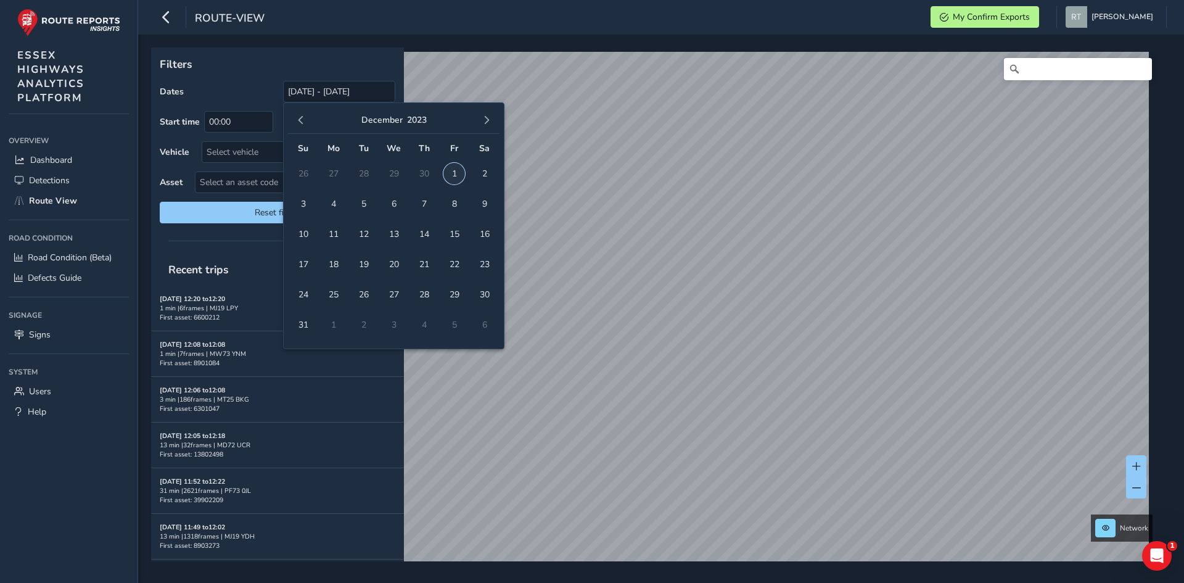
click at [447, 172] on span "1" at bounding box center [454, 174] width 22 height 22
click at [482, 120] on span "button" at bounding box center [486, 120] width 9 height 9
click at [482, 120] on button "button" at bounding box center [486, 120] width 17 height 17
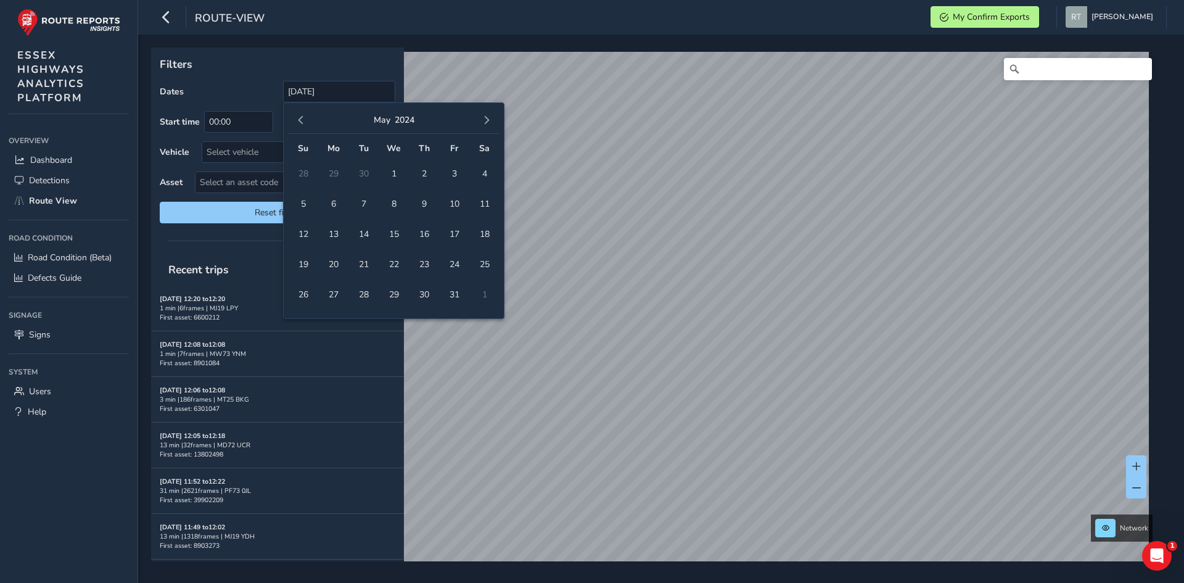
click at [482, 120] on button "button" at bounding box center [486, 120] width 17 height 17
click at [482, 120] on span "button" at bounding box center [486, 120] width 9 height 9
click at [482, 120] on button "button" at bounding box center [486, 120] width 17 height 17
click at [482, 120] on span "button" at bounding box center [486, 120] width 9 height 9
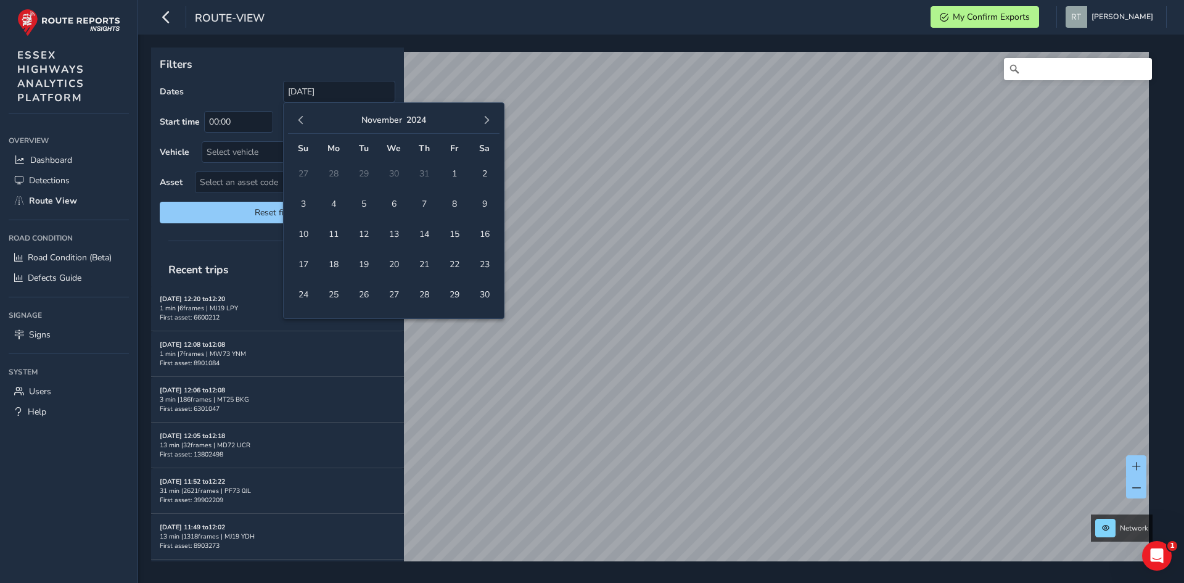
click at [482, 120] on button "button" at bounding box center [486, 120] width 17 height 17
click at [482, 120] on span "button" at bounding box center [486, 120] width 9 height 9
click at [482, 120] on button "button" at bounding box center [486, 120] width 17 height 17
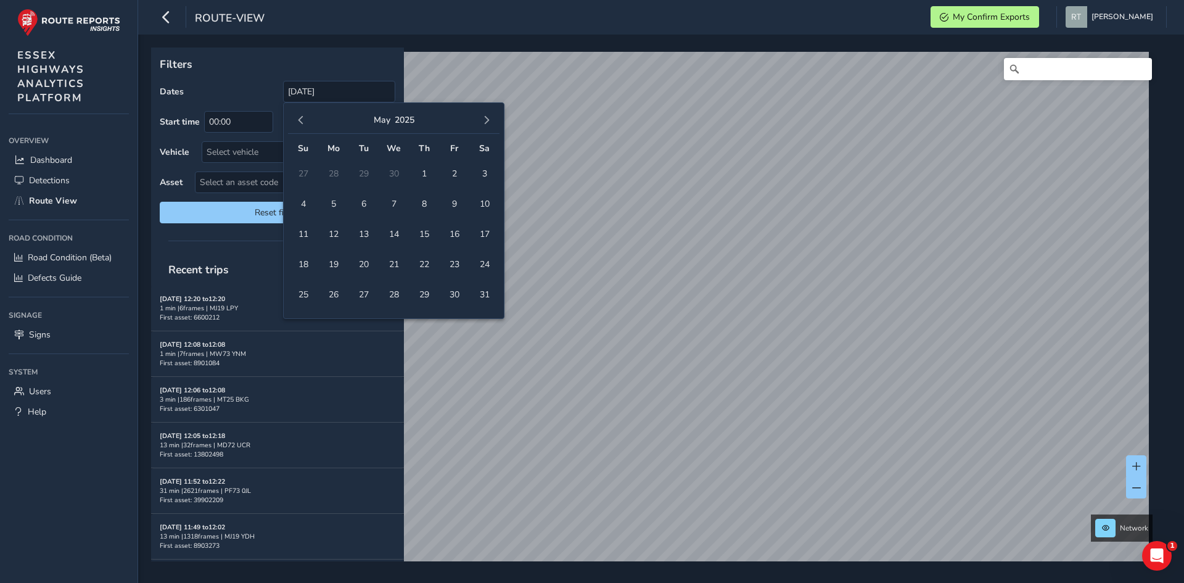
click at [482, 120] on button "button" at bounding box center [486, 120] width 17 height 17
click at [482, 120] on span "button" at bounding box center [486, 120] width 9 height 9
click at [482, 120] on button "button" at bounding box center [486, 120] width 17 height 17
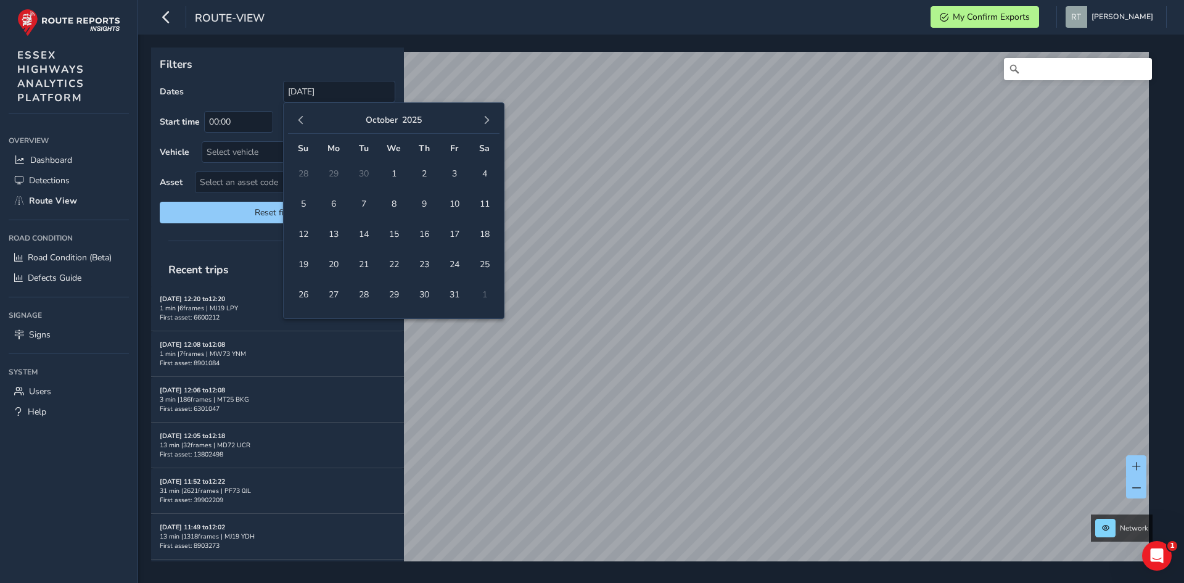
click at [482, 120] on span "button" at bounding box center [486, 120] width 9 height 9
click at [453, 235] on span "14" at bounding box center [454, 234] width 22 height 22
type input "[DATE] - [DATE]"
